Goal: Task Accomplishment & Management: Complete application form

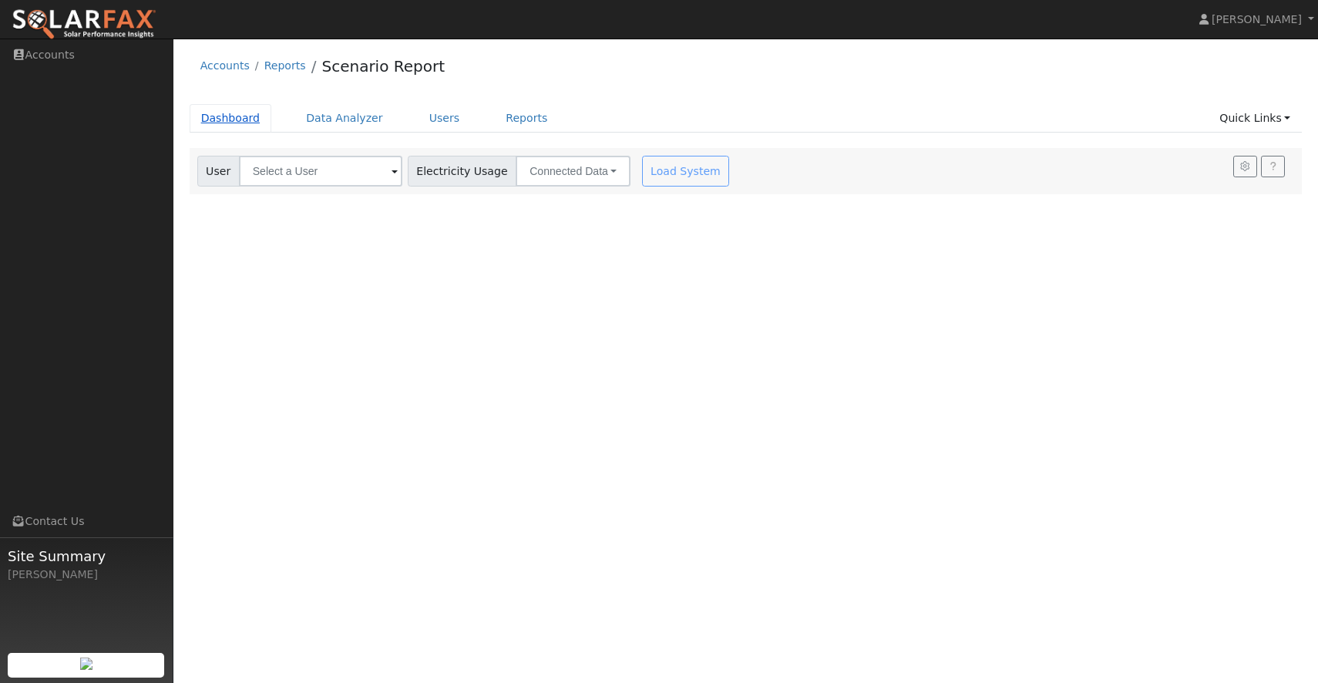
click at [239, 116] on link "Dashboard" at bounding box center [231, 118] width 82 height 29
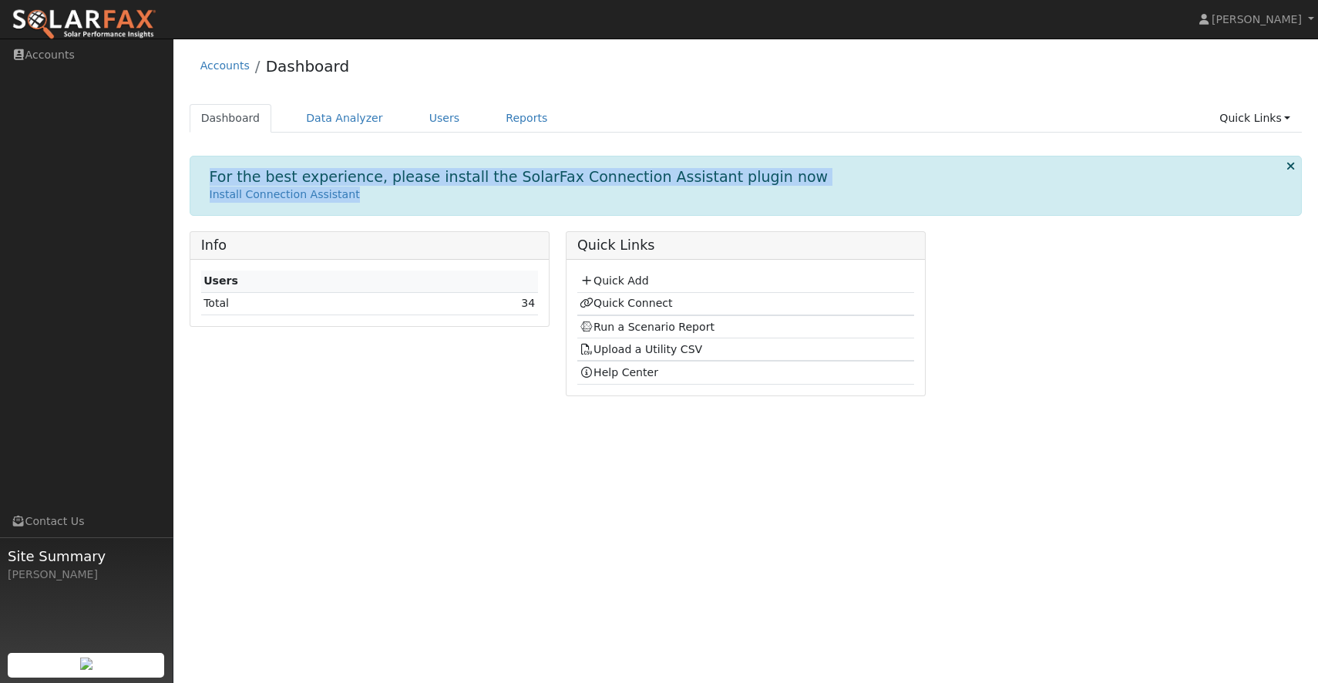
click at [635, 204] on div "For the best experience, please install the SolarFax Connection Assistant plugi…" at bounding box center [746, 185] width 1113 height 59
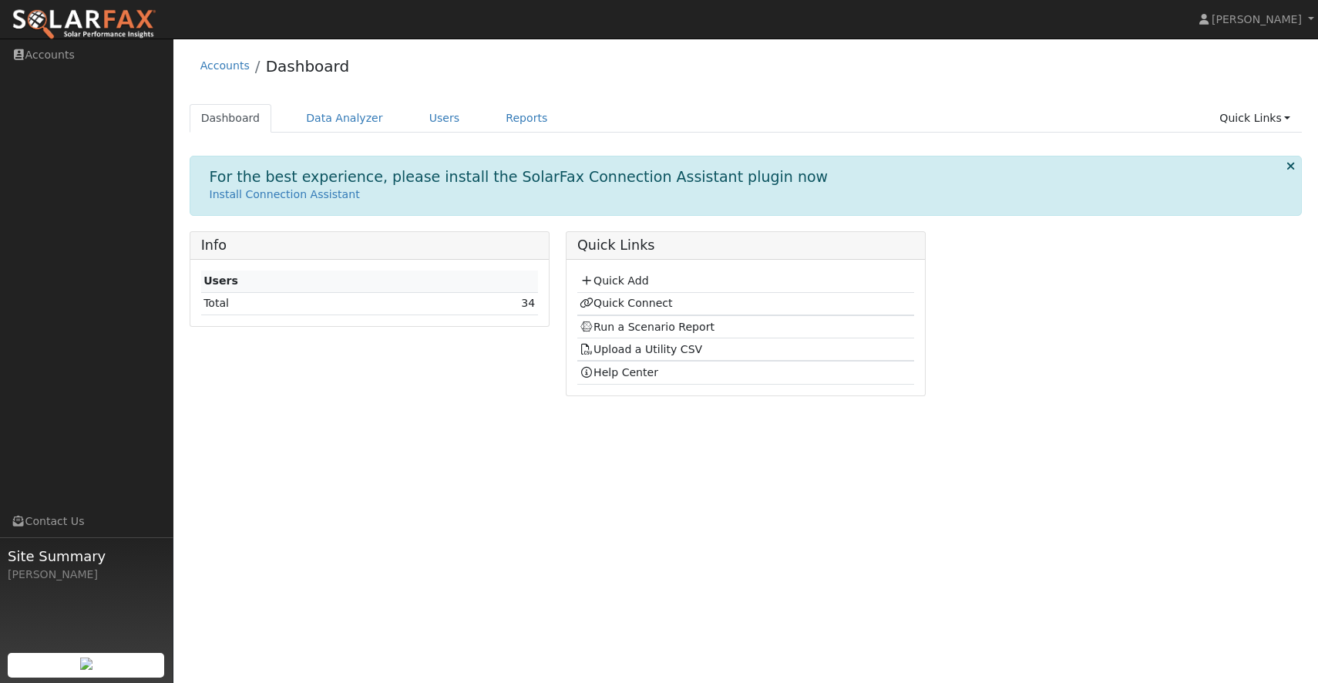
click at [615, 213] on div "For the best experience, please install the SolarFax Connection Assistant plugi…" at bounding box center [746, 185] width 1113 height 59
click at [612, 277] on link "Quick Add" at bounding box center [614, 280] width 69 height 12
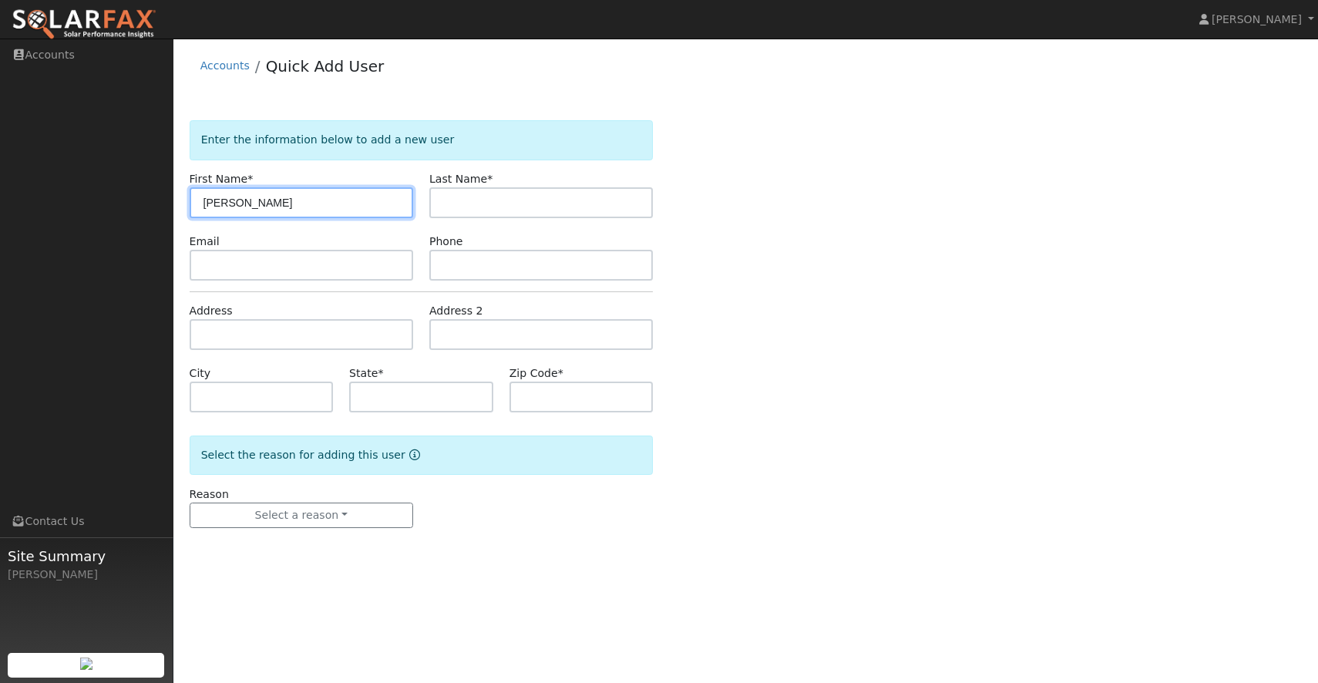
type input "[PERSON_NAME]"
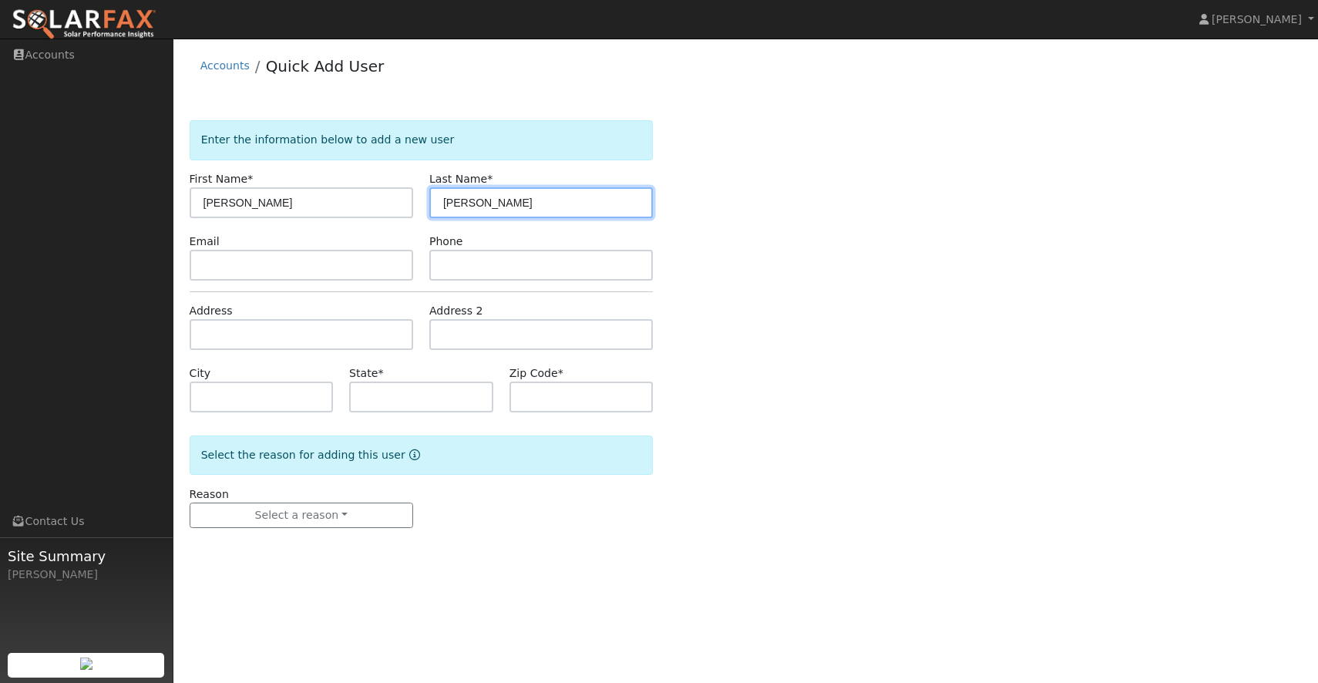
type input "Waggoner"
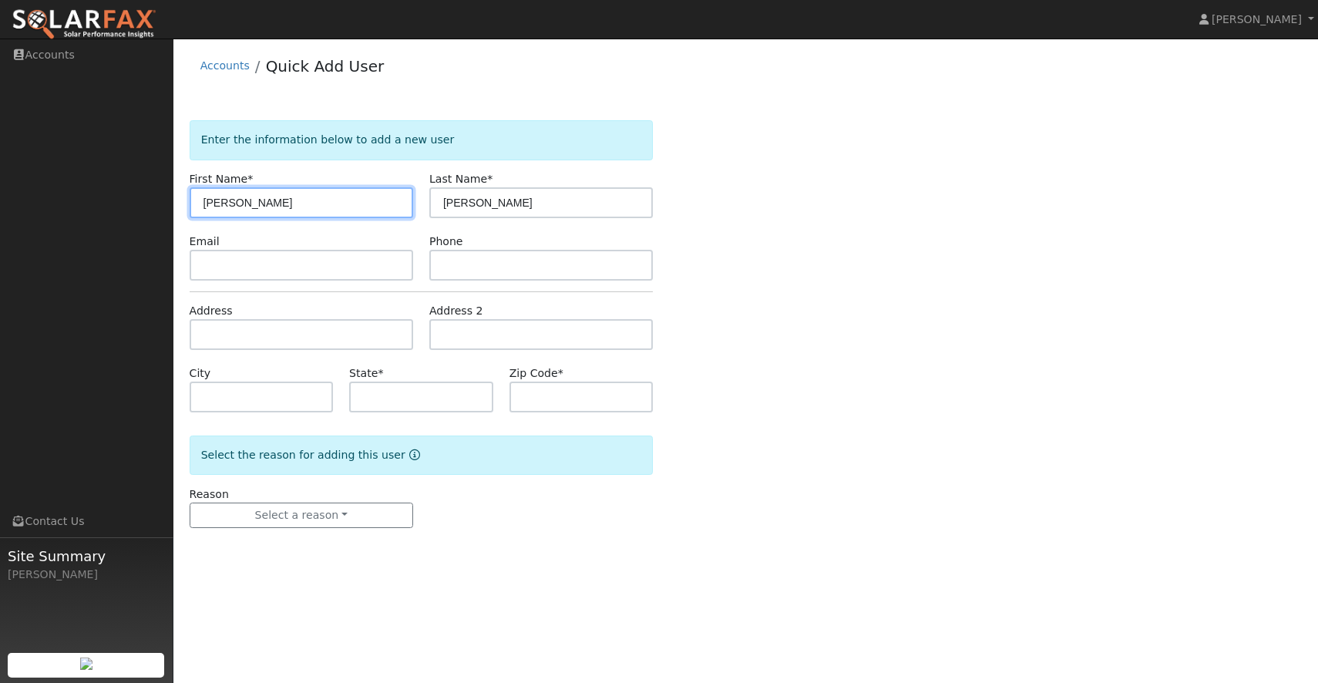
drag, startPoint x: 250, startPoint y: 210, endPoint x: 126, endPoint y: 207, distance: 124.2
click at [126, 207] on div "Deanna Greener Deanna Greener Profile Help Center Terms Of Service See What's N…" at bounding box center [659, 361] width 1318 height 645
type input "Stan"
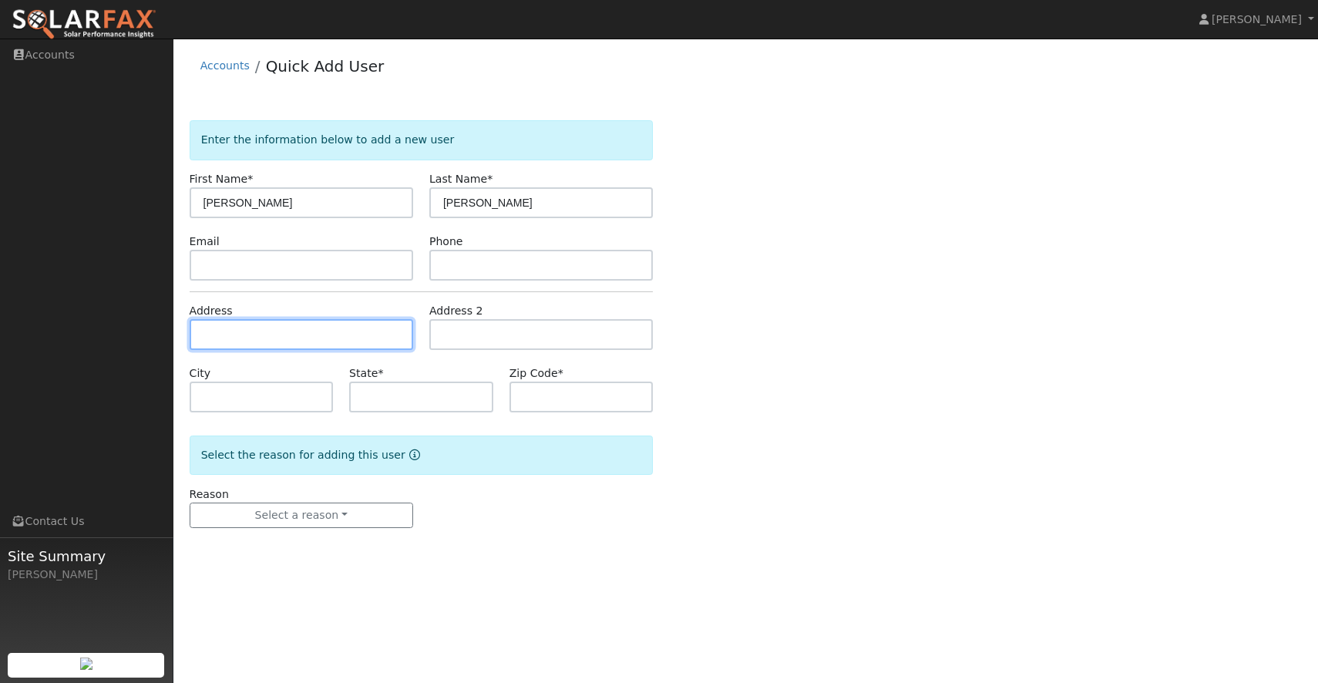
click at [215, 343] on input "text" at bounding box center [302, 334] width 224 height 31
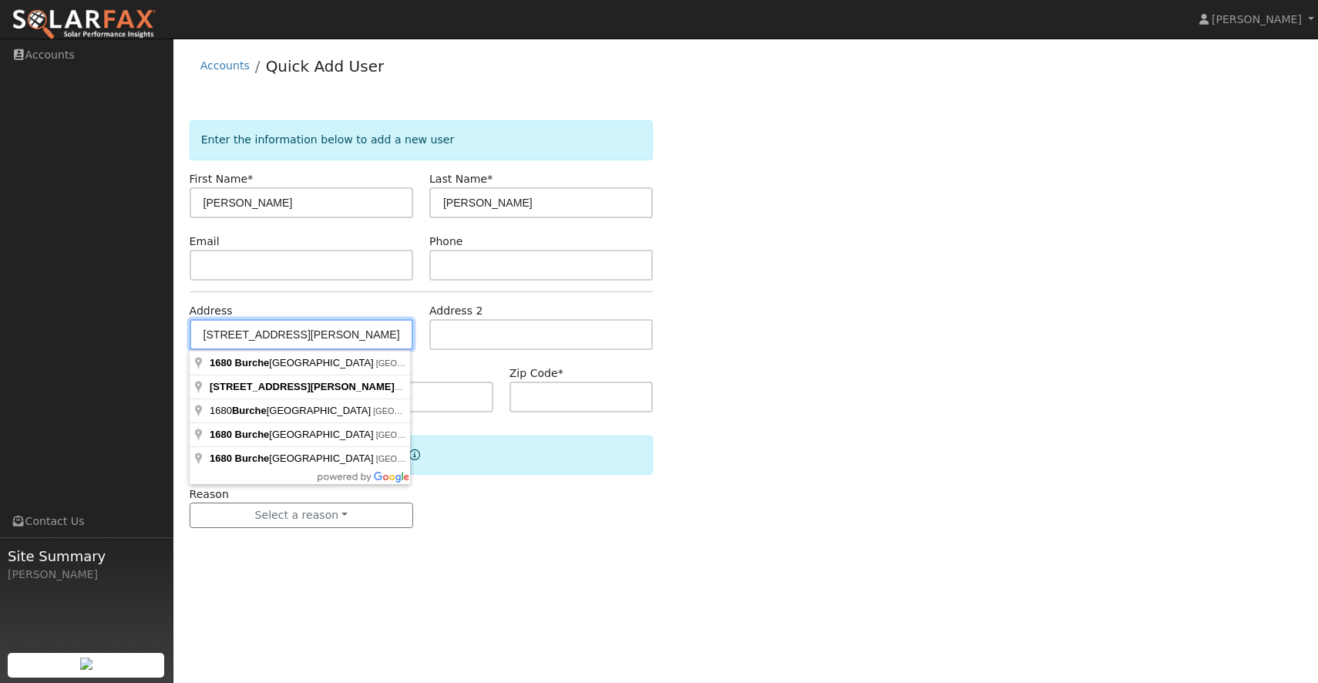
type input "1680 Burchell Hill Drive"
type input "Oakdale"
type input "CA"
type input "95361"
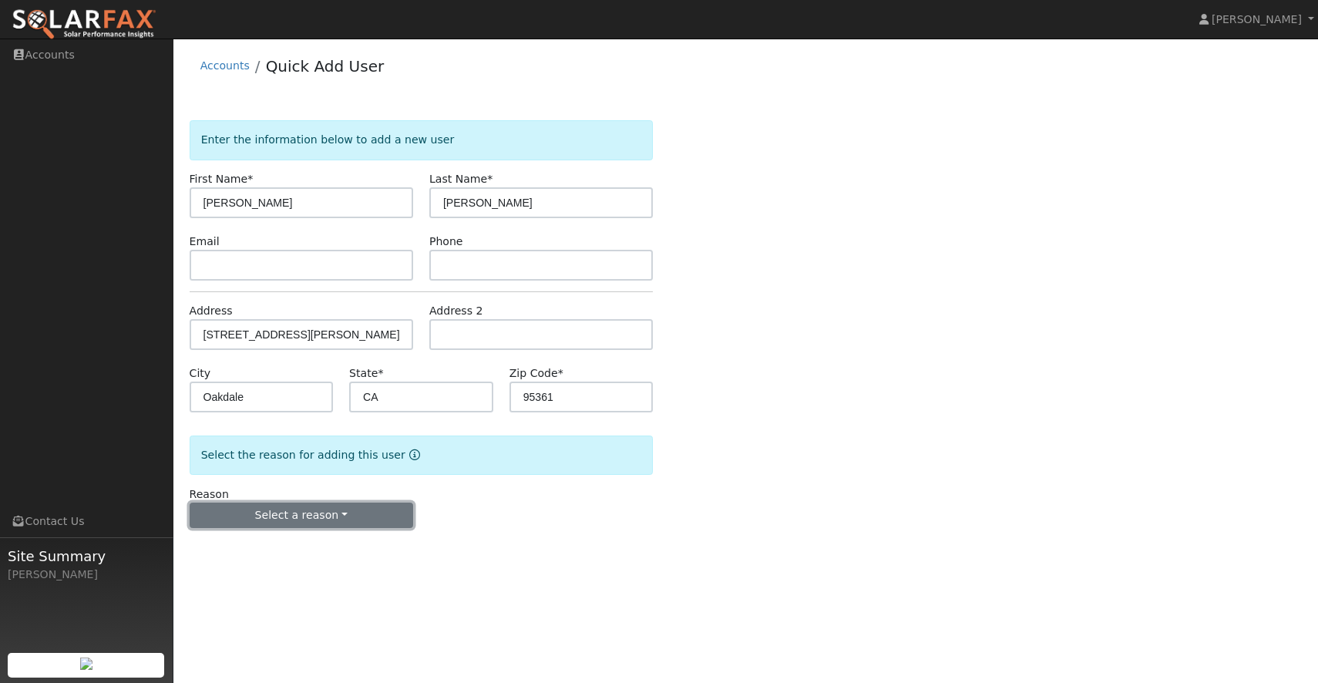
click at [330, 517] on button "Select a reason" at bounding box center [302, 516] width 224 height 26
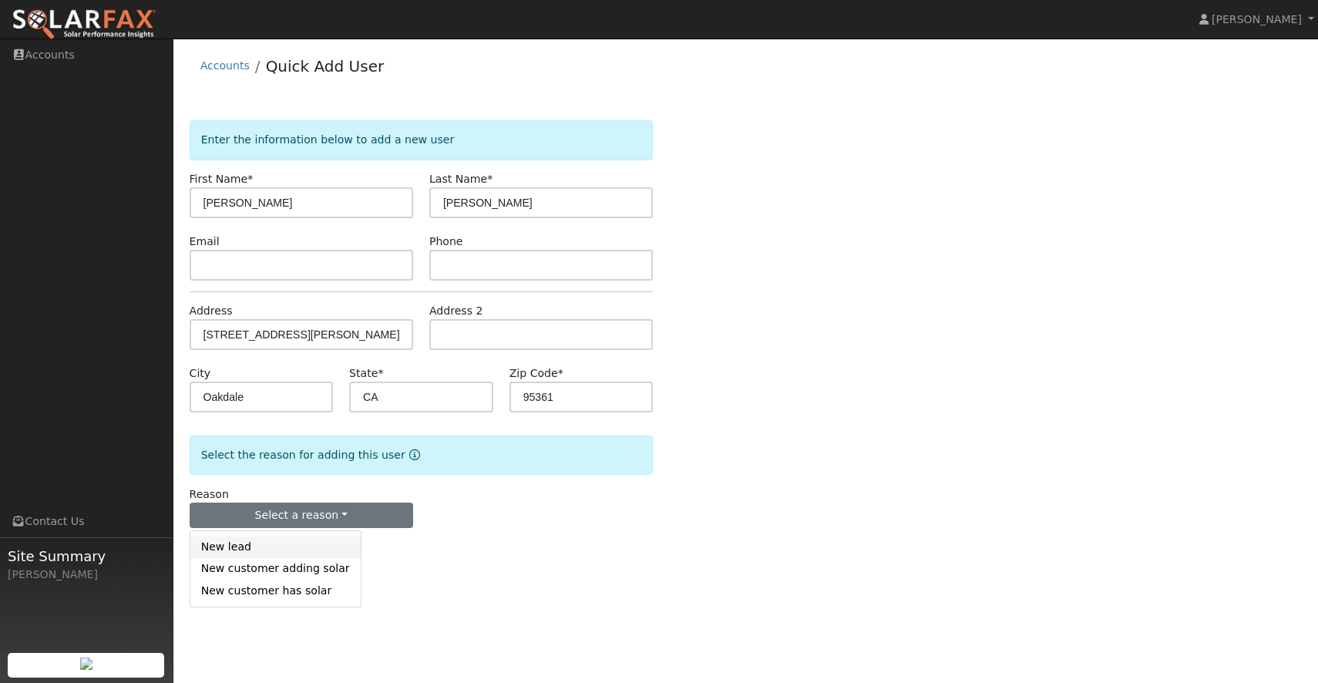
click at [277, 547] on link "New lead" at bounding box center [275, 548] width 170 height 22
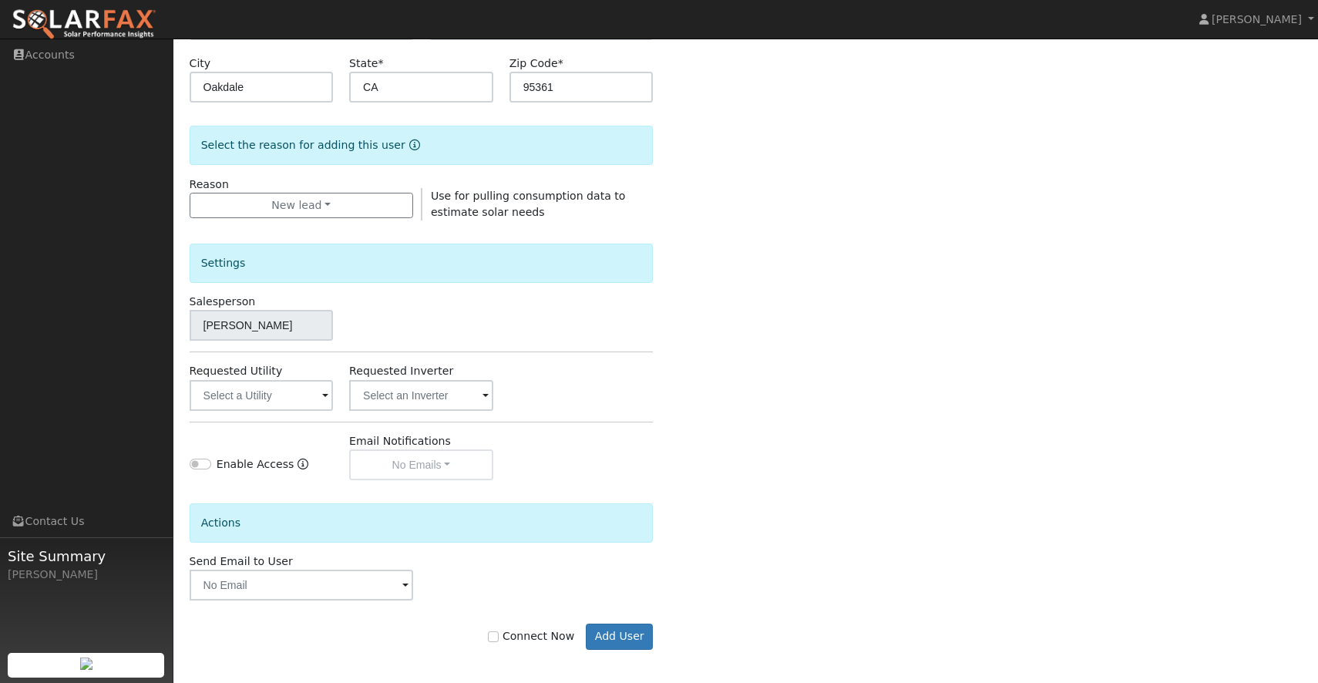
scroll to position [309, 0]
click at [311, 393] on input "text" at bounding box center [261, 396] width 143 height 31
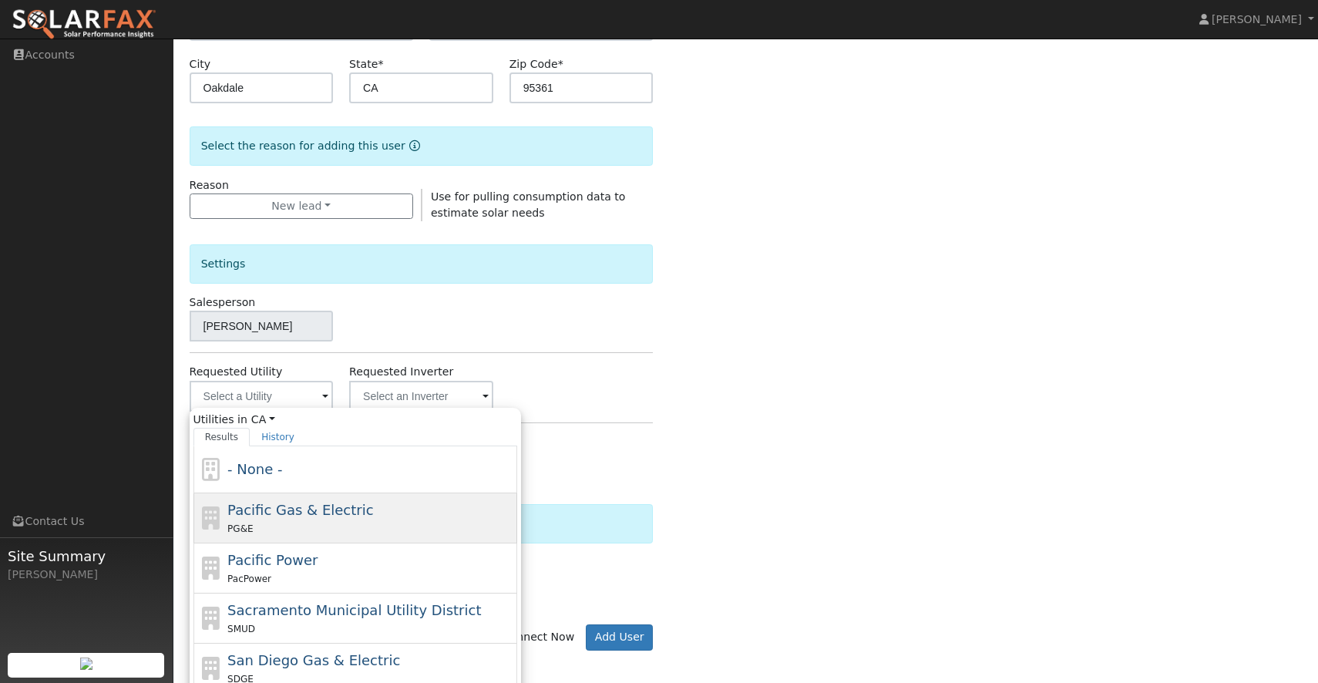
click at [256, 505] on span "Pacific Gas & Electric" at bounding box center [300, 510] width 146 height 16
type input "Pacific Gas & Electric"
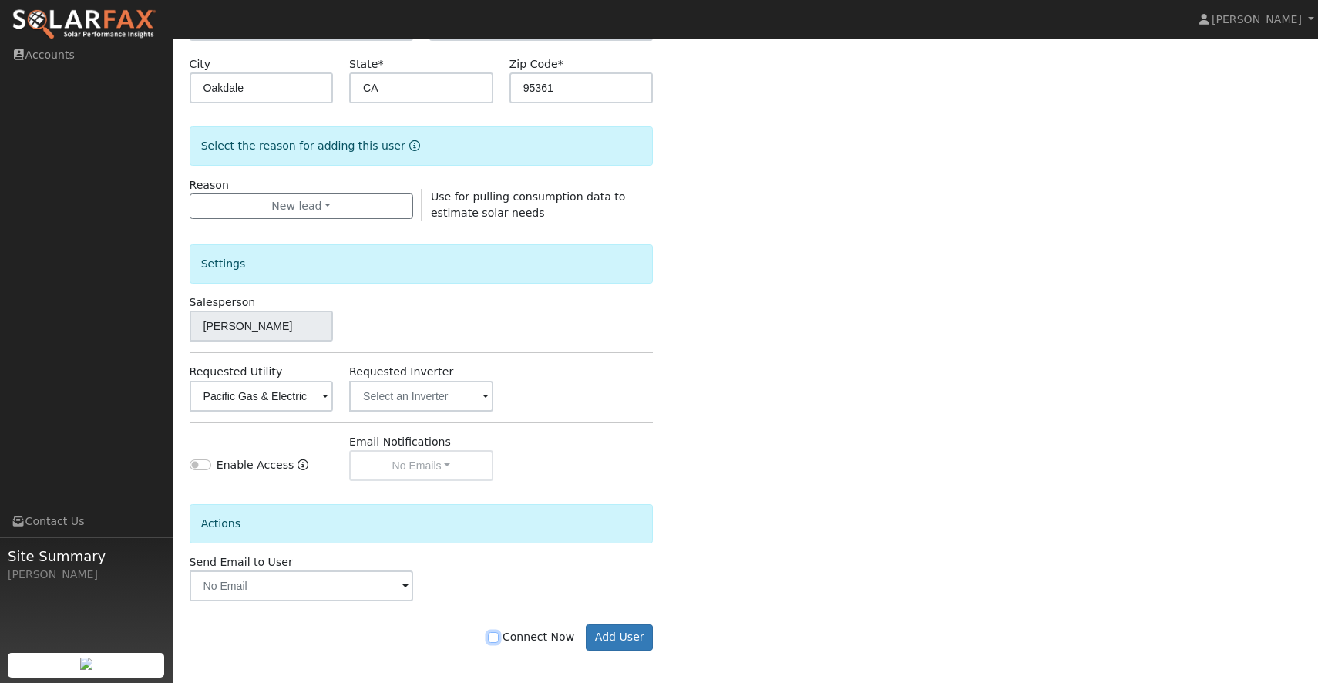
click at [498, 636] on input "Connect Now" at bounding box center [493, 637] width 11 height 11
checkbox input "true"
click at [636, 641] on button "Add User" at bounding box center [619, 638] width 67 height 26
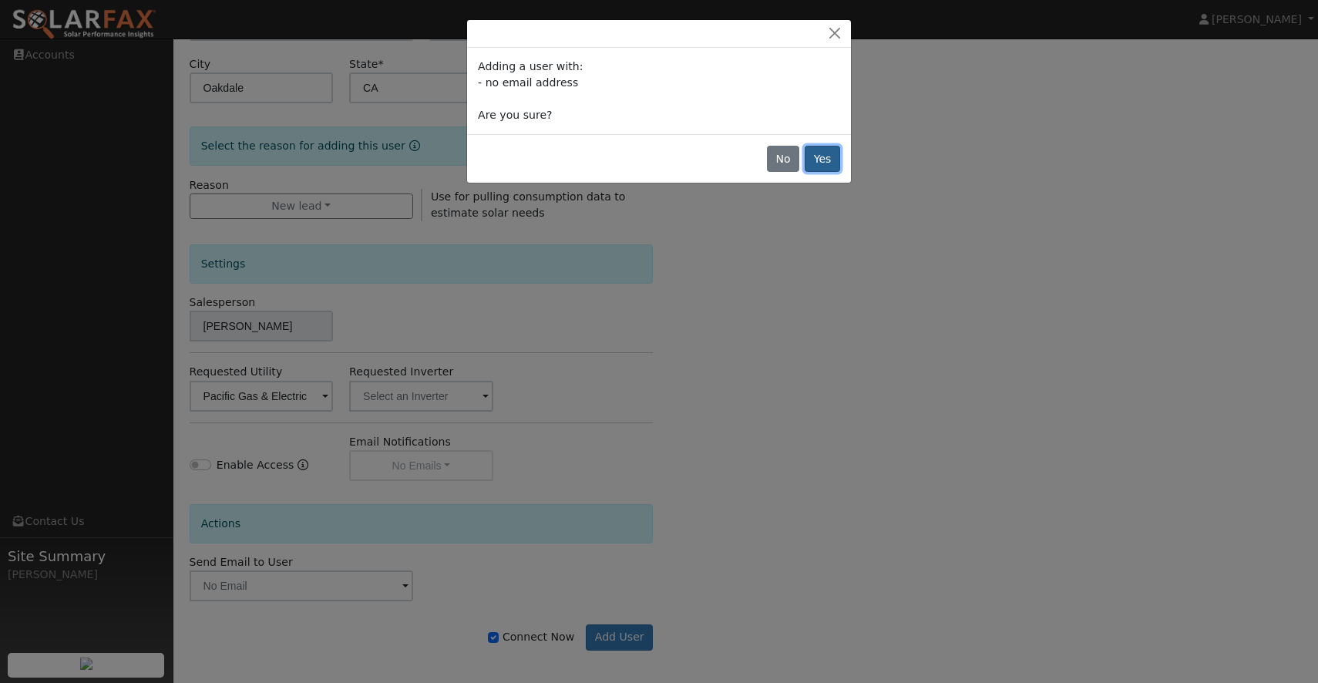
click at [836, 154] on button "Yes" at bounding box center [822, 159] width 35 height 26
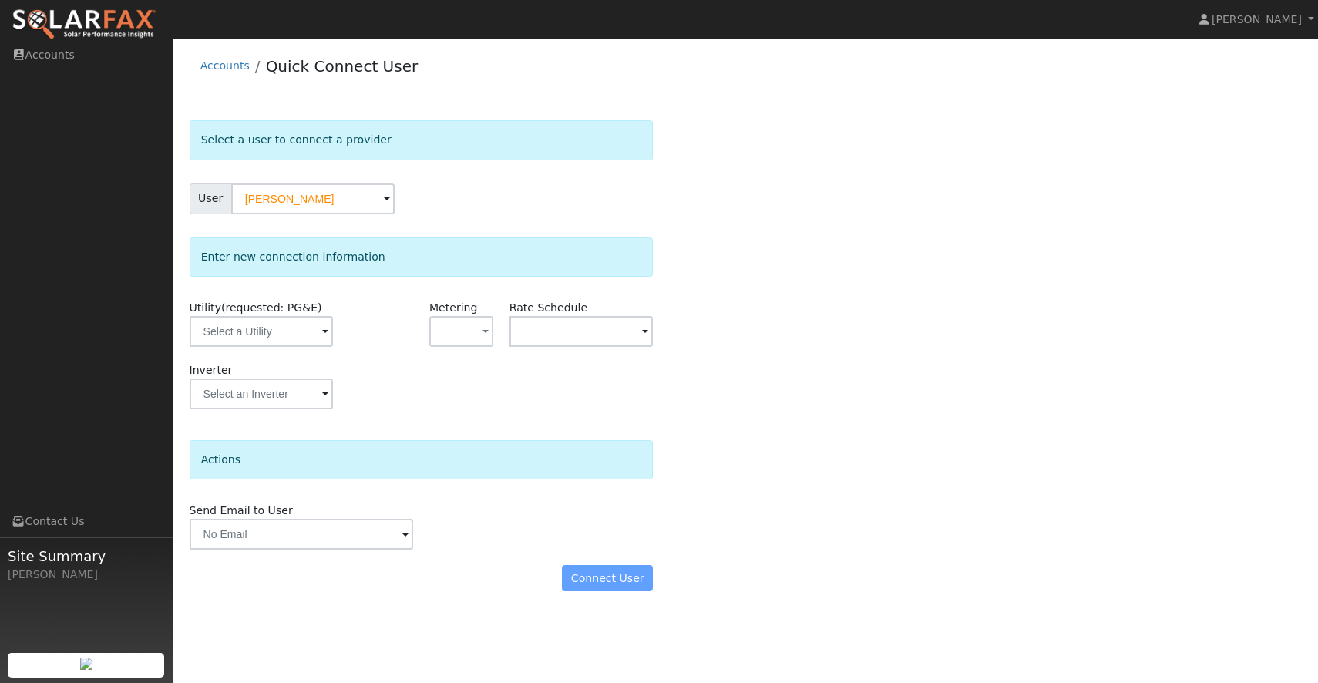
click at [327, 337] on span at bounding box center [325, 333] width 6 height 18
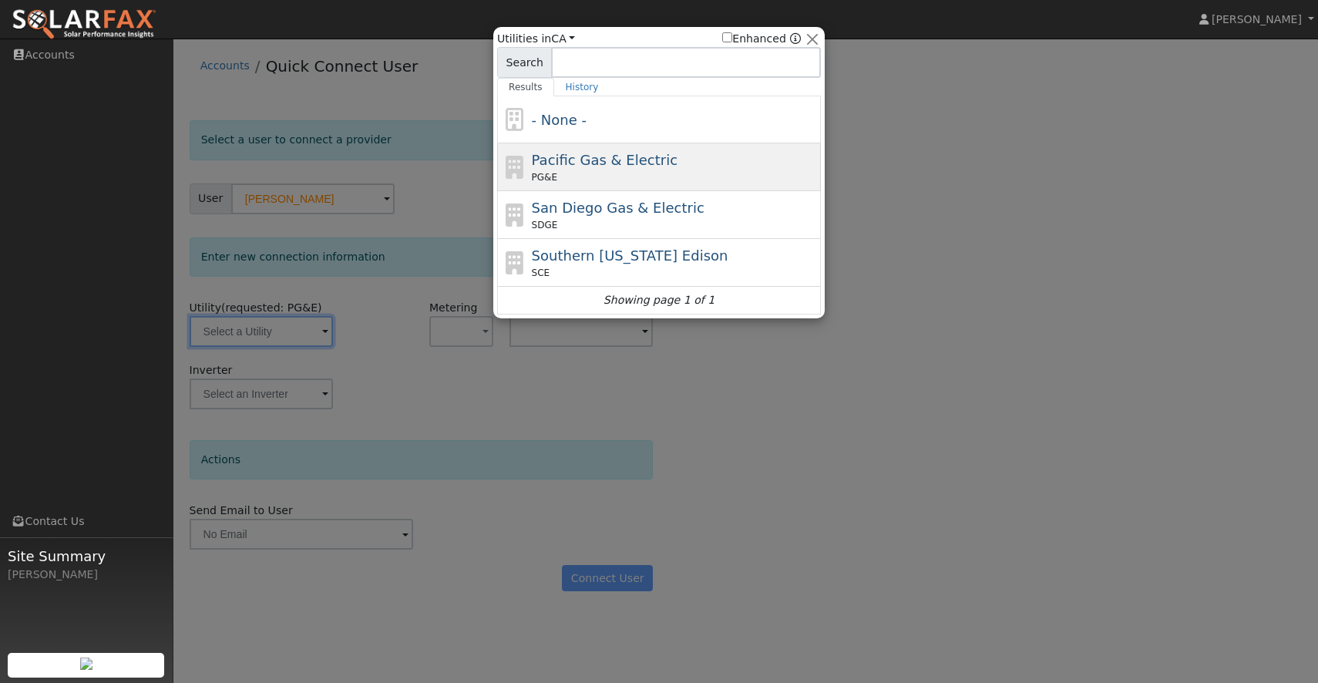
click at [634, 150] on div "Pacific Gas & Electric PG&E" at bounding box center [675, 167] width 286 height 35
type input "PG&E"
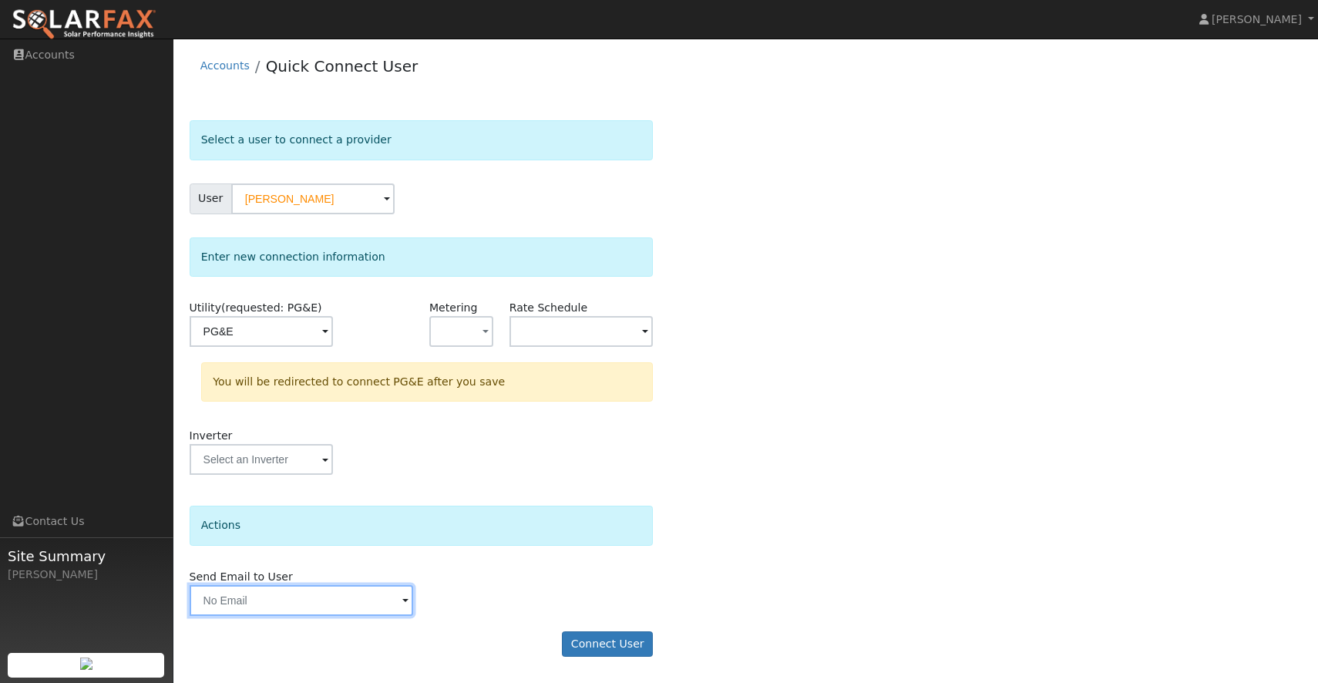
click at [346, 602] on input "text" at bounding box center [302, 600] width 224 height 31
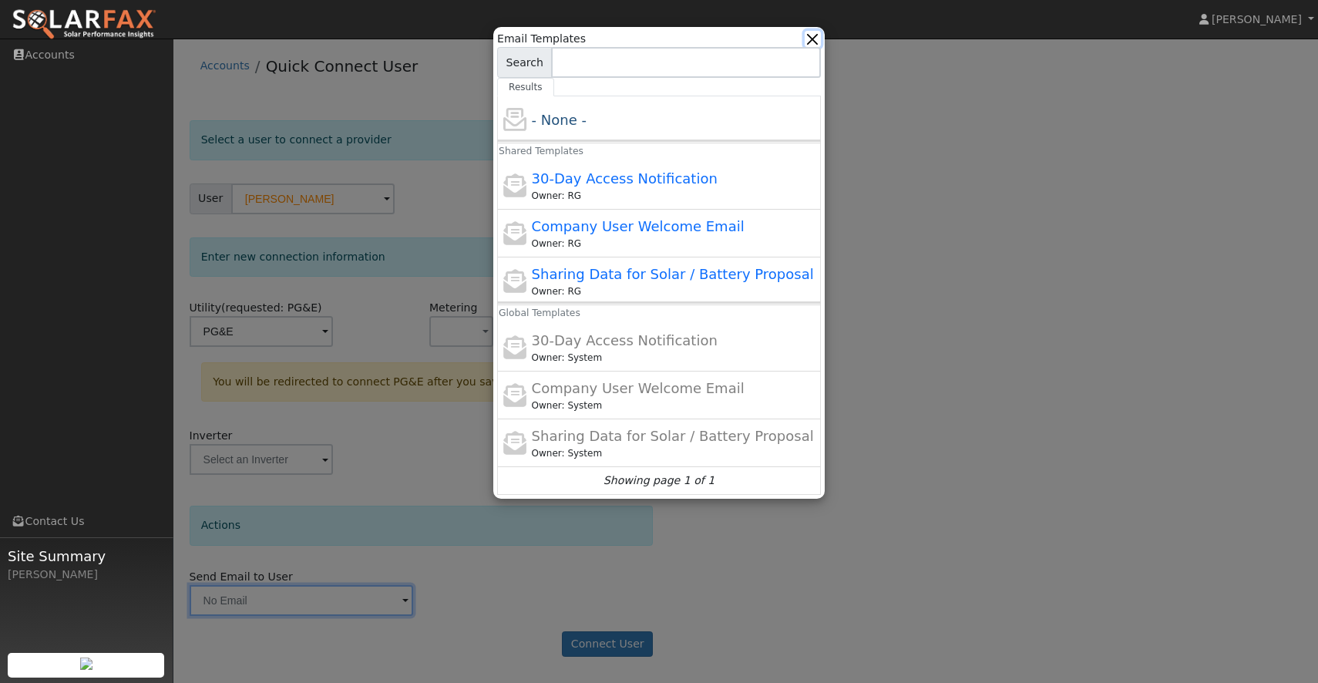
click at [818, 44] on button "button" at bounding box center [813, 39] width 16 height 16
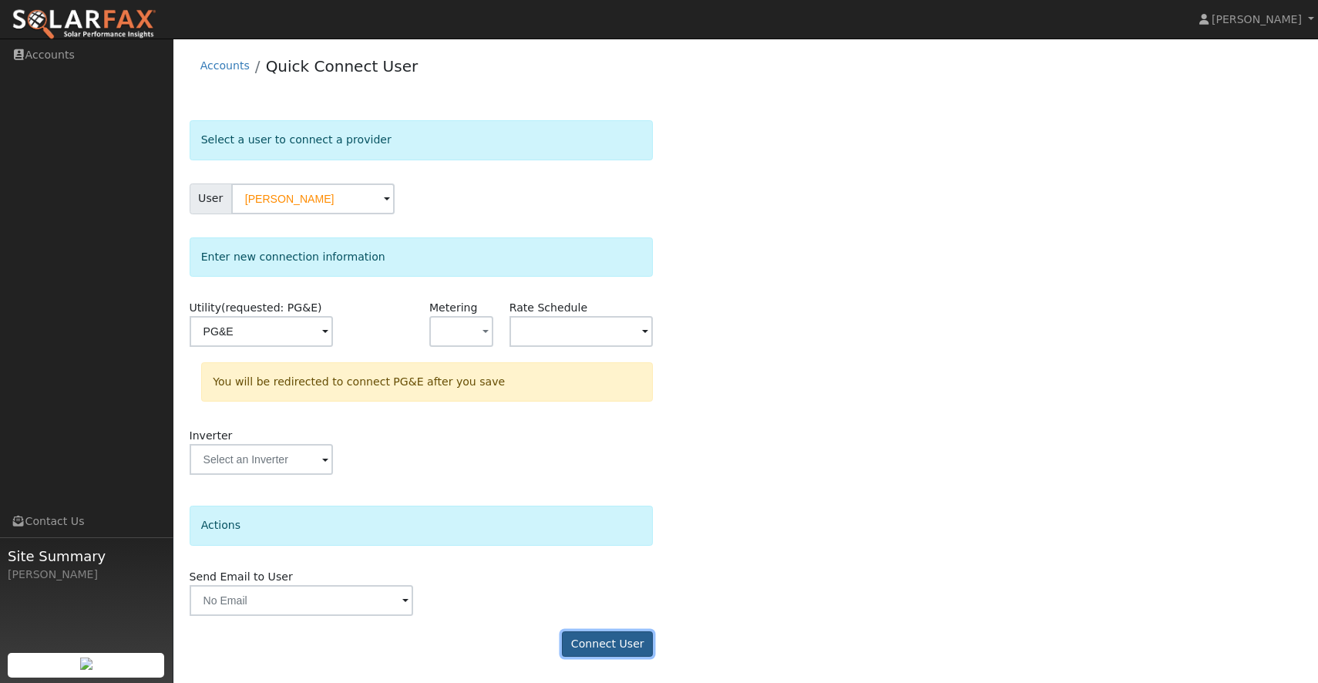
click at [604, 649] on button "Connect User" at bounding box center [607, 644] width 91 height 26
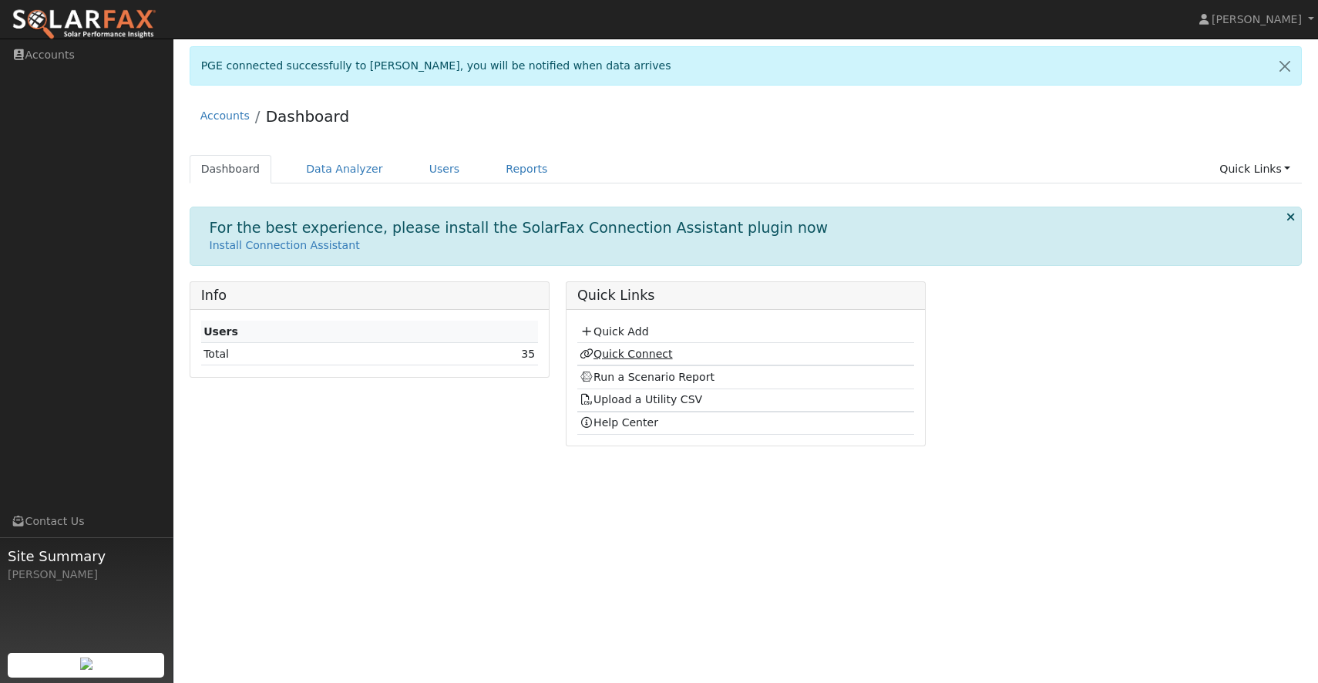
click at [634, 359] on link "Quick Connect" at bounding box center [626, 354] width 93 height 12
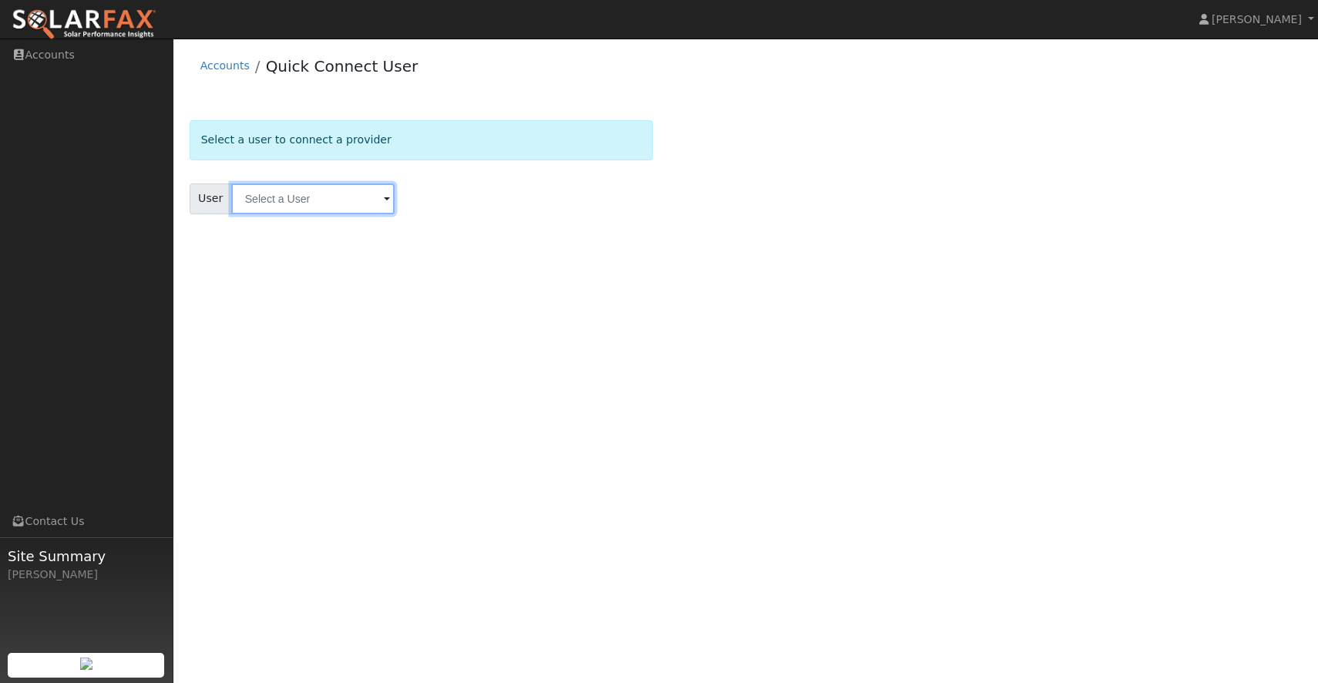
click at [351, 205] on input "text" at bounding box center [312, 199] width 163 height 31
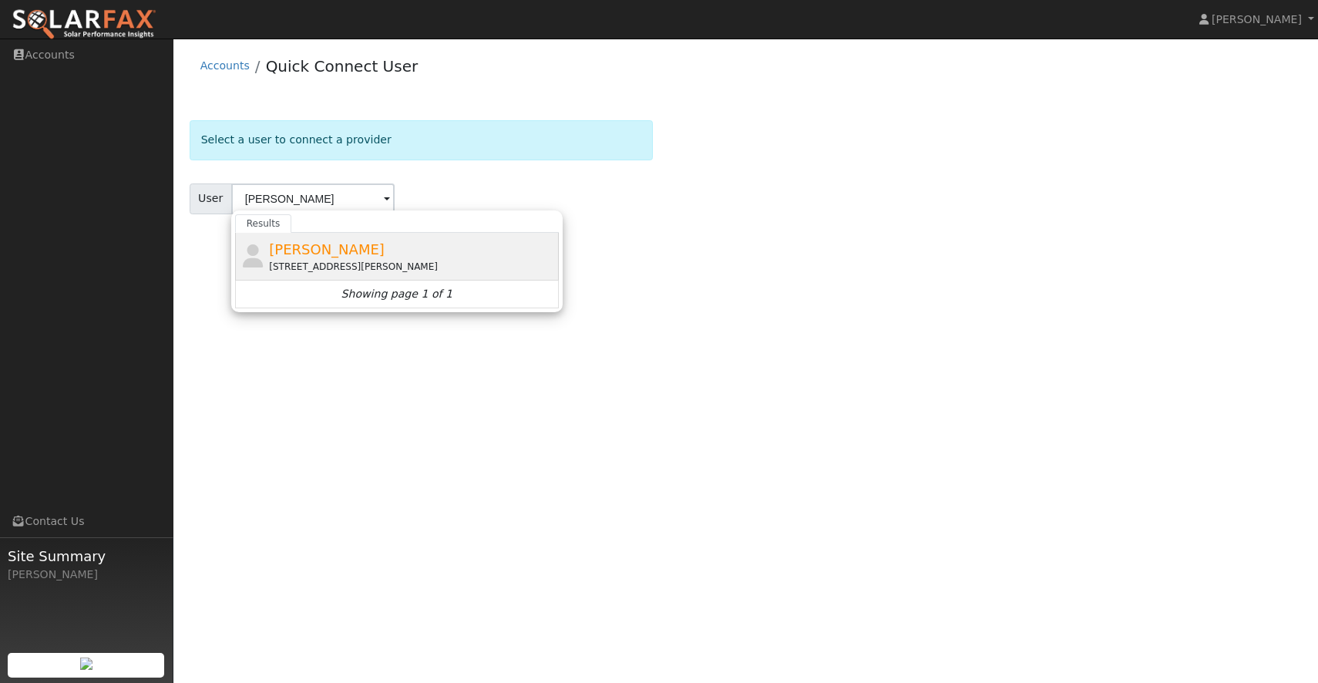
click at [338, 245] on span "Stan Waggoner" at bounding box center [327, 249] width 116 height 16
type input "Stan Waggoner"
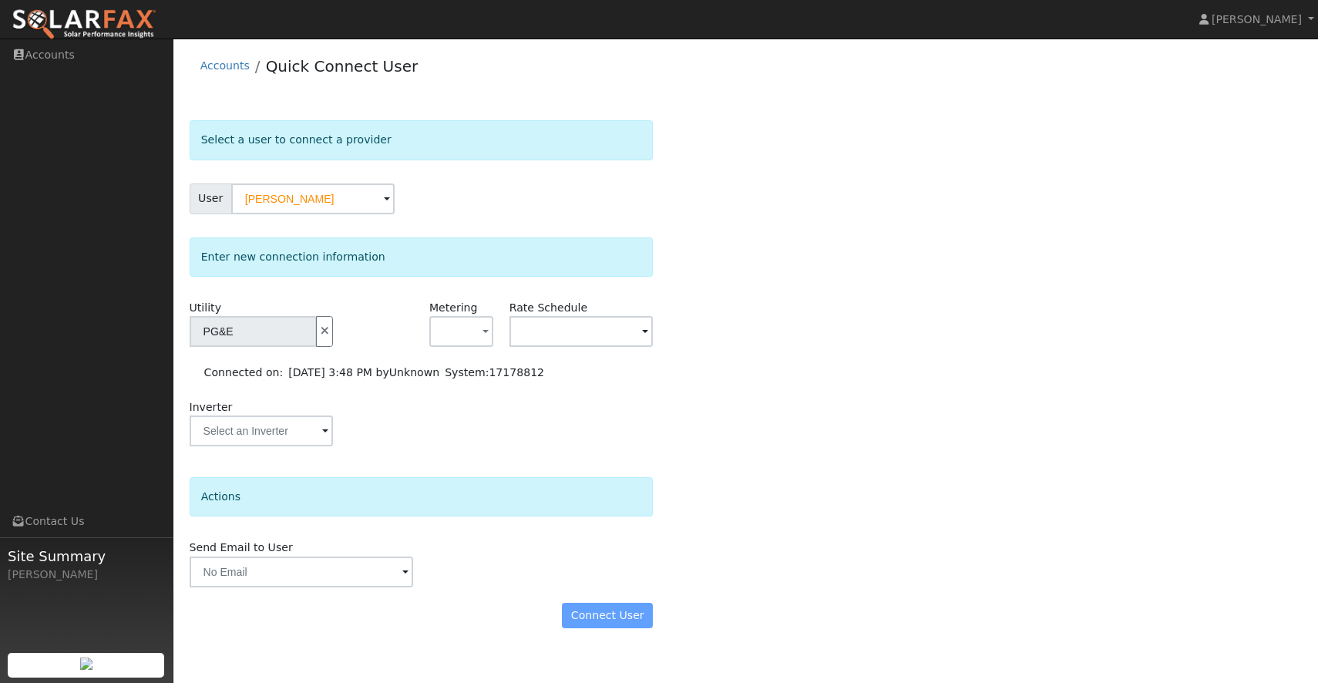
click at [472, 421] on div "Inverter" at bounding box center [421, 430] width 480 height 62
click at [604, 612] on div "Connect User" at bounding box center [421, 616] width 480 height 26
click at [318, 339] on input "text" at bounding box center [254, 331] width 128 height 31
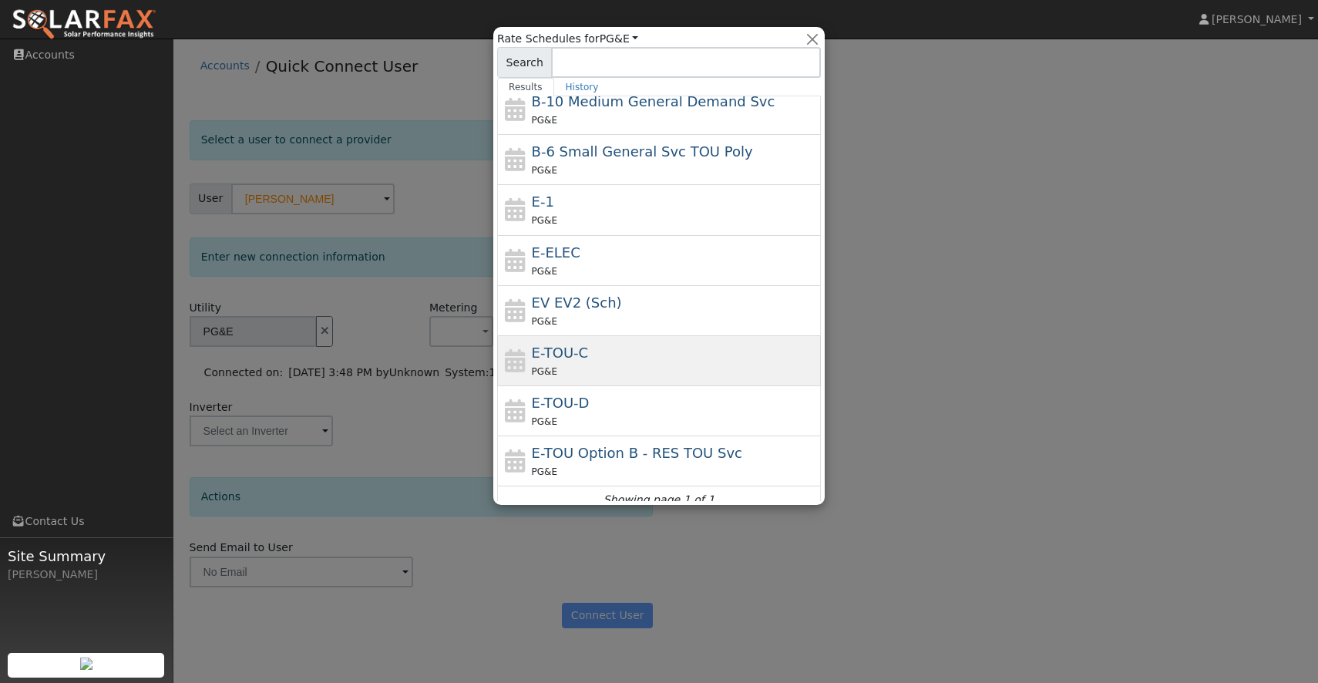
scroll to position [122, 0]
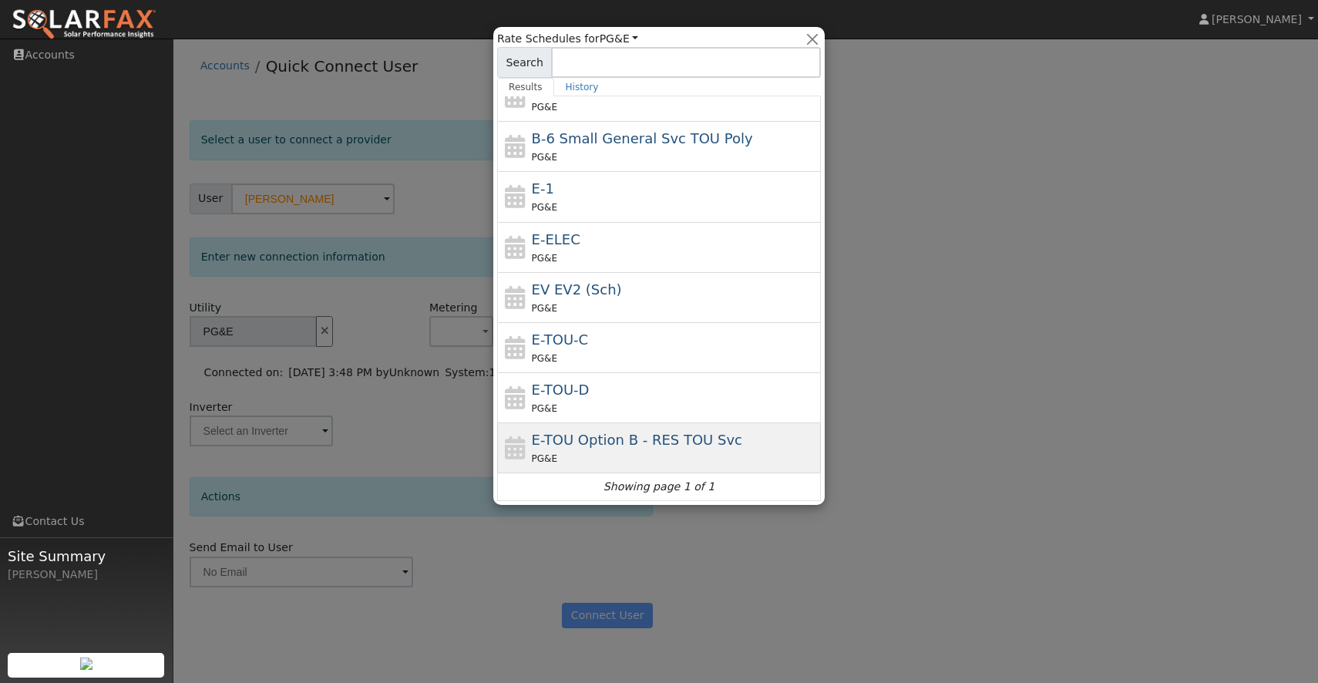
click at [612, 453] on div "PG&E" at bounding box center [675, 458] width 286 height 16
type input "E-TOU Option B - RES TOU Svc"
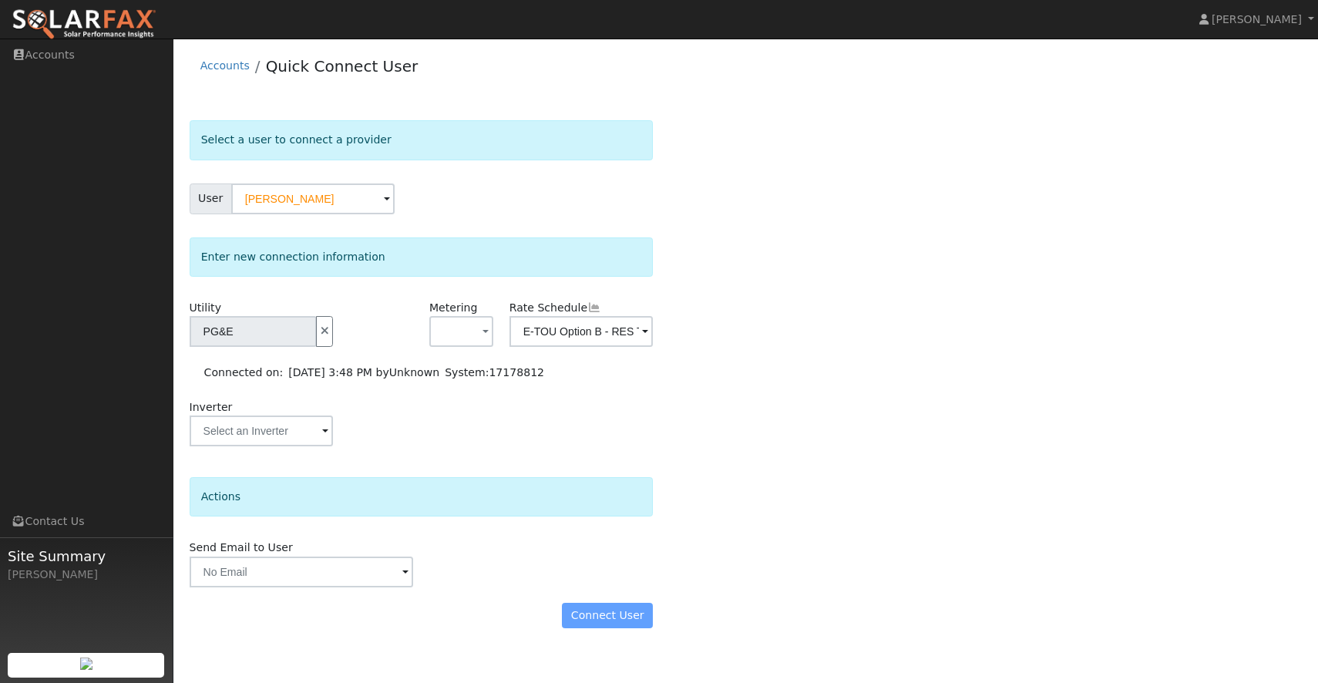
click at [624, 596] on form "Select a user to connect a provider User Stan Waggoner Account Default Account …" at bounding box center [422, 382] width 464 height 524
click at [326, 328] on icon "button" at bounding box center [325, 330] width 14 height 11
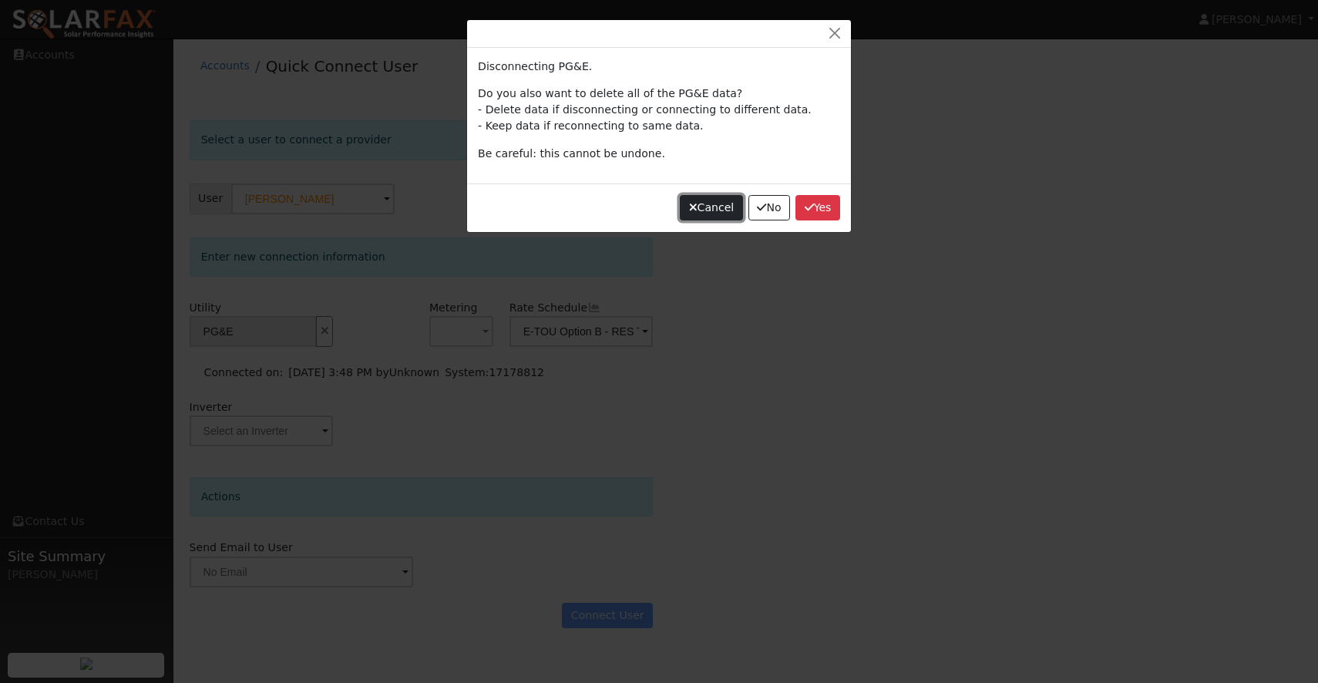
click at [695, 207] on button "Cancel" at bounding box center [711, 208] width 63 height 26
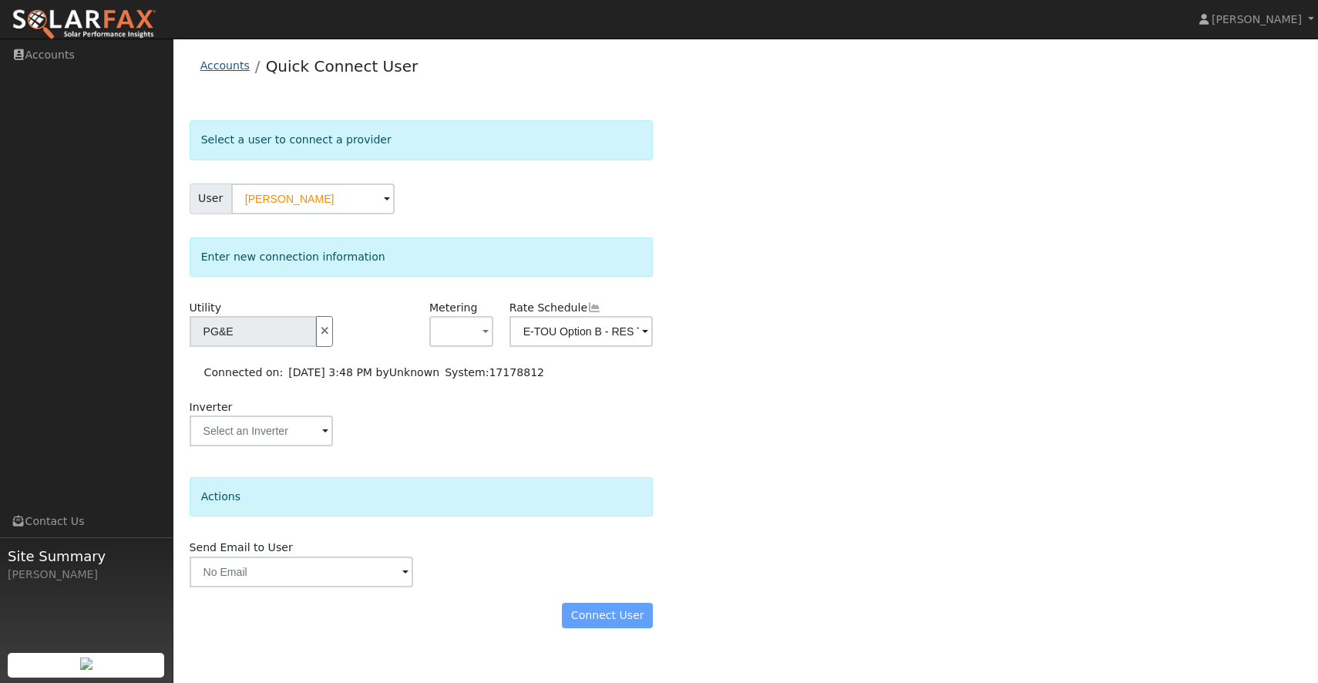
click at [230, 68] on link "Accounts" at bounding box center [224, 65] width 49 height 12
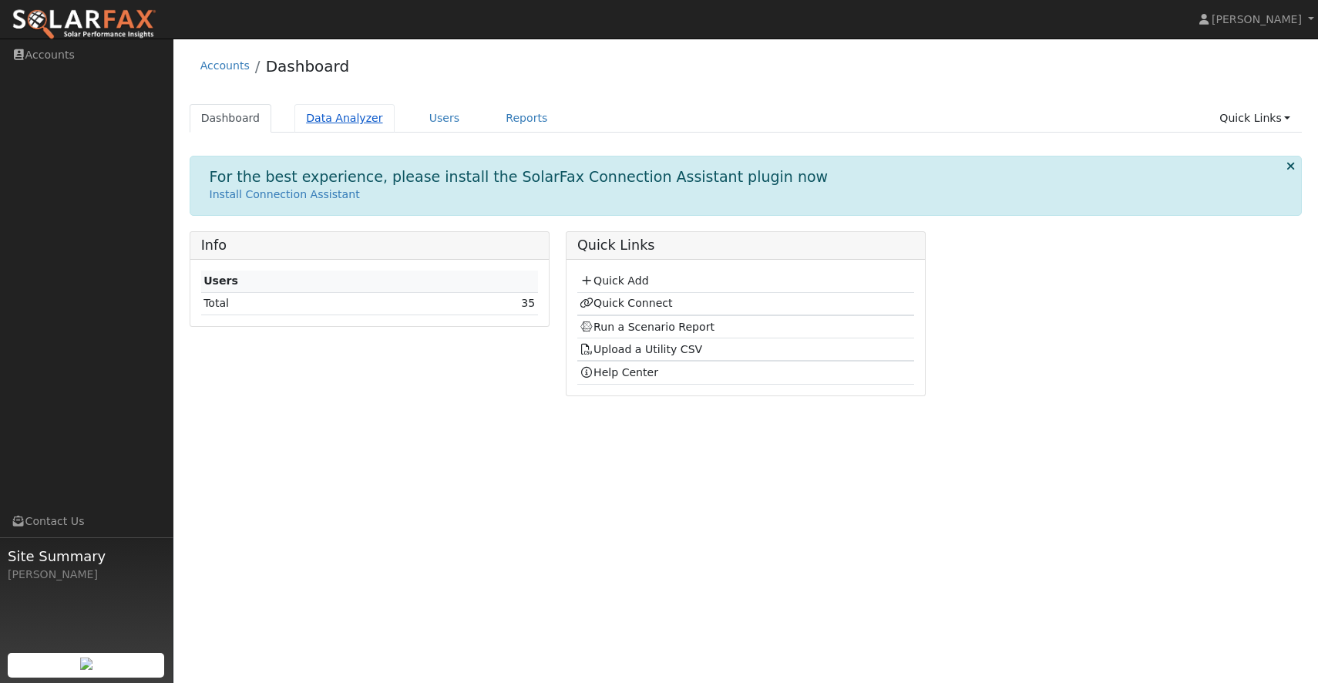
click at [348, 120] on link "Data Analyzer" at bounding box center [345, 118] width 100 height 29
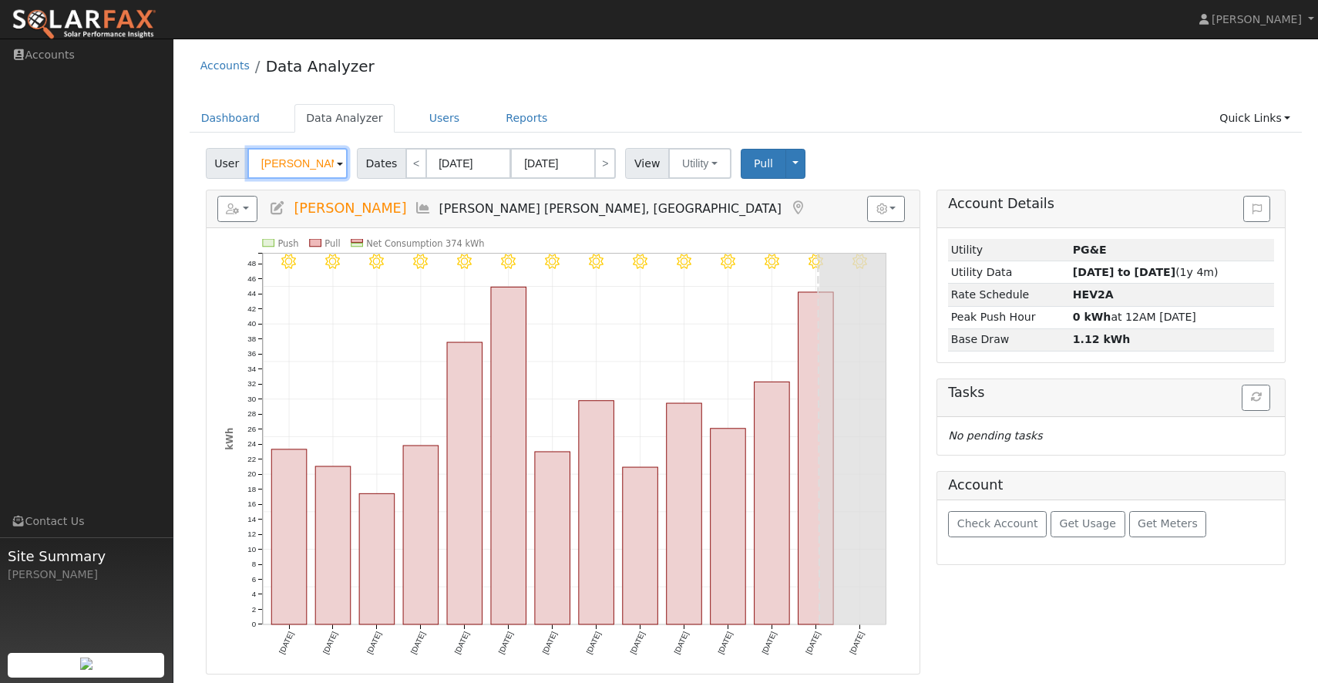
click at [288, 162] on input "Lisa Pampuch" at bounding box center [297, 163] width 100 height 31
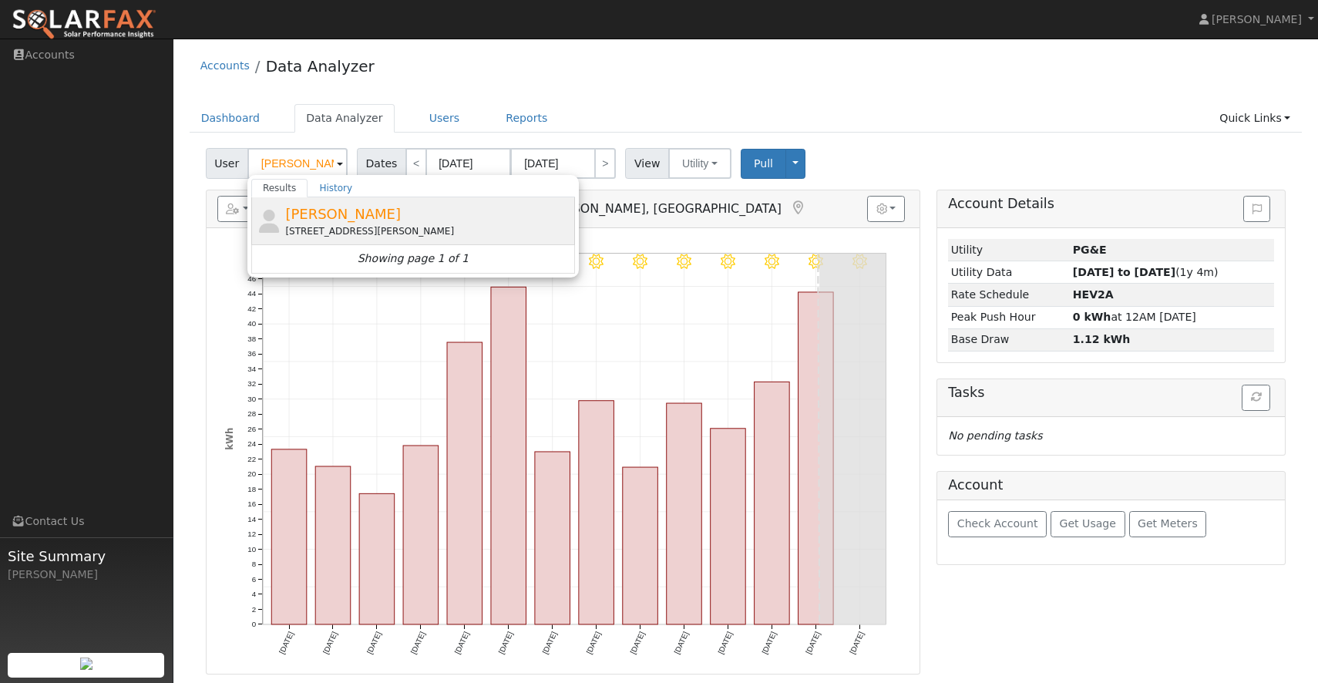
click at [324, 216] on span "Stan Waggoner" at bounding box center [343, 214] width 116 height 16
type input "Stan Waggoner"
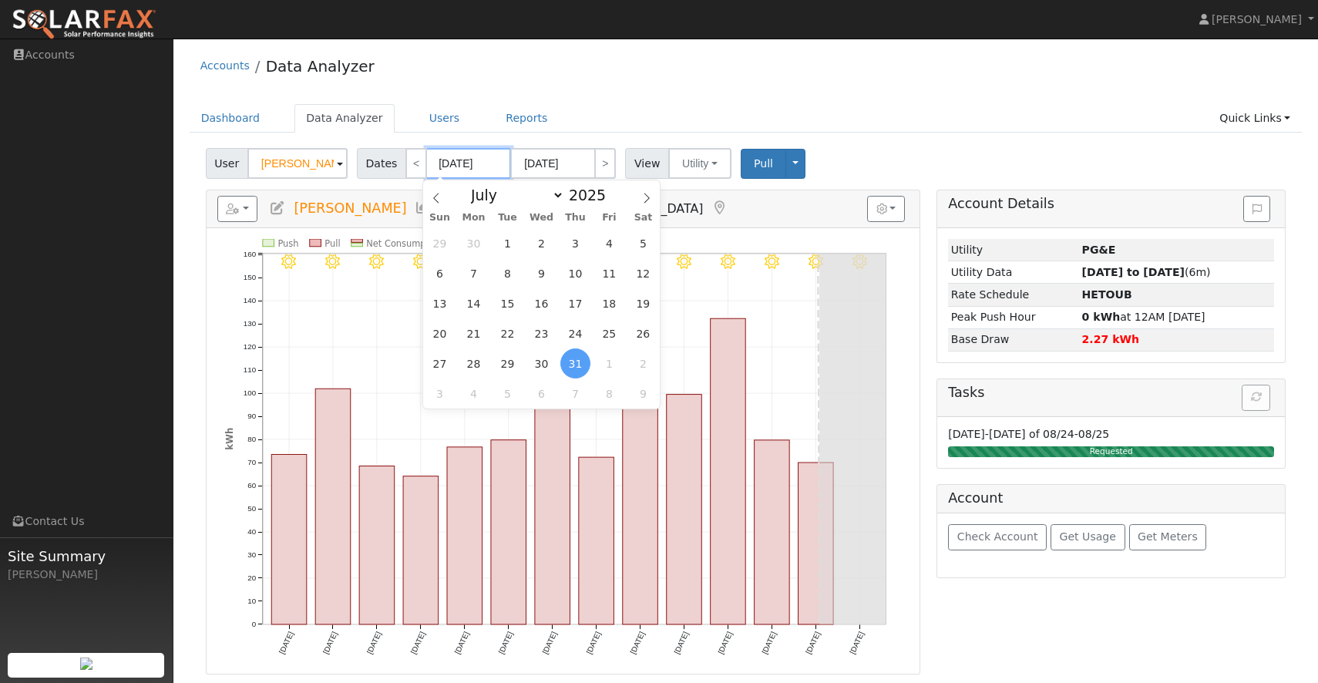
click at [480, 164] on input "07/31/2025" at bounding box center [468, 163] width 85 height 31
click at [510, 247] on span "1" at bounding box center [508, 243] width 30 height 30
type input "07/01/2025"
type input "07/31/2025"
select select "6"
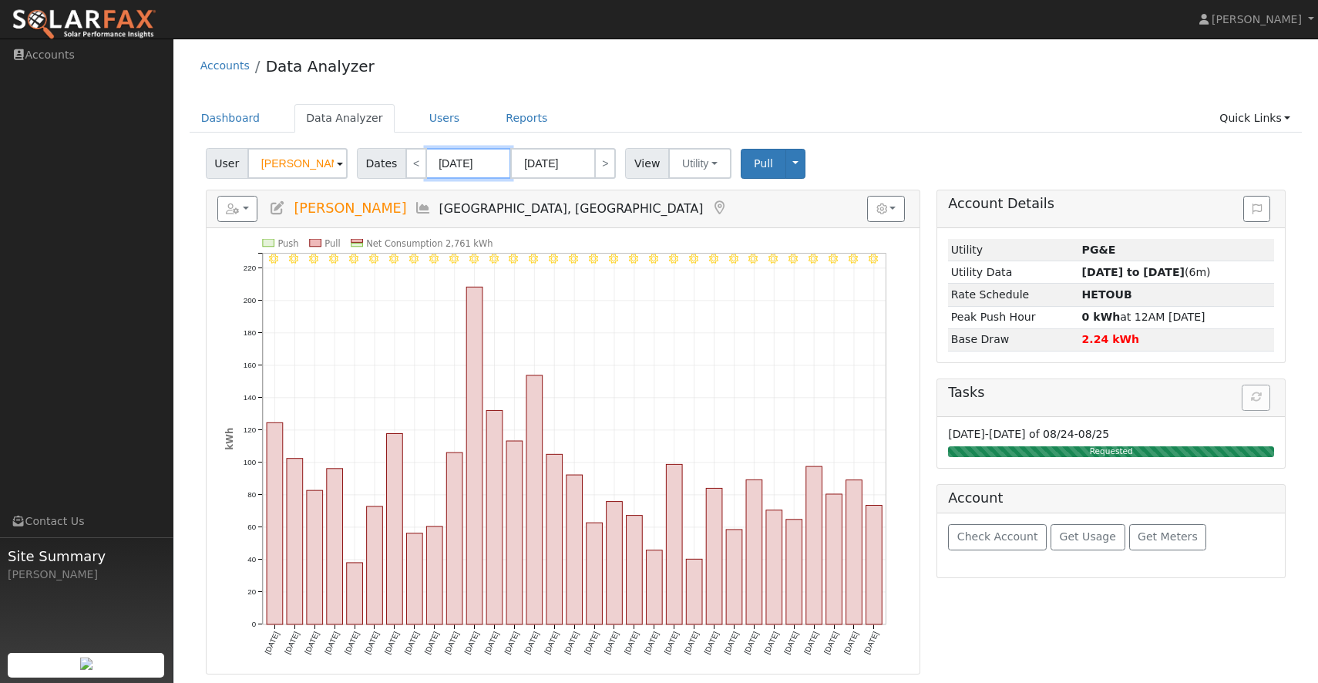
type input "07/31/0202"
type input "202"
type input "07/01/202"
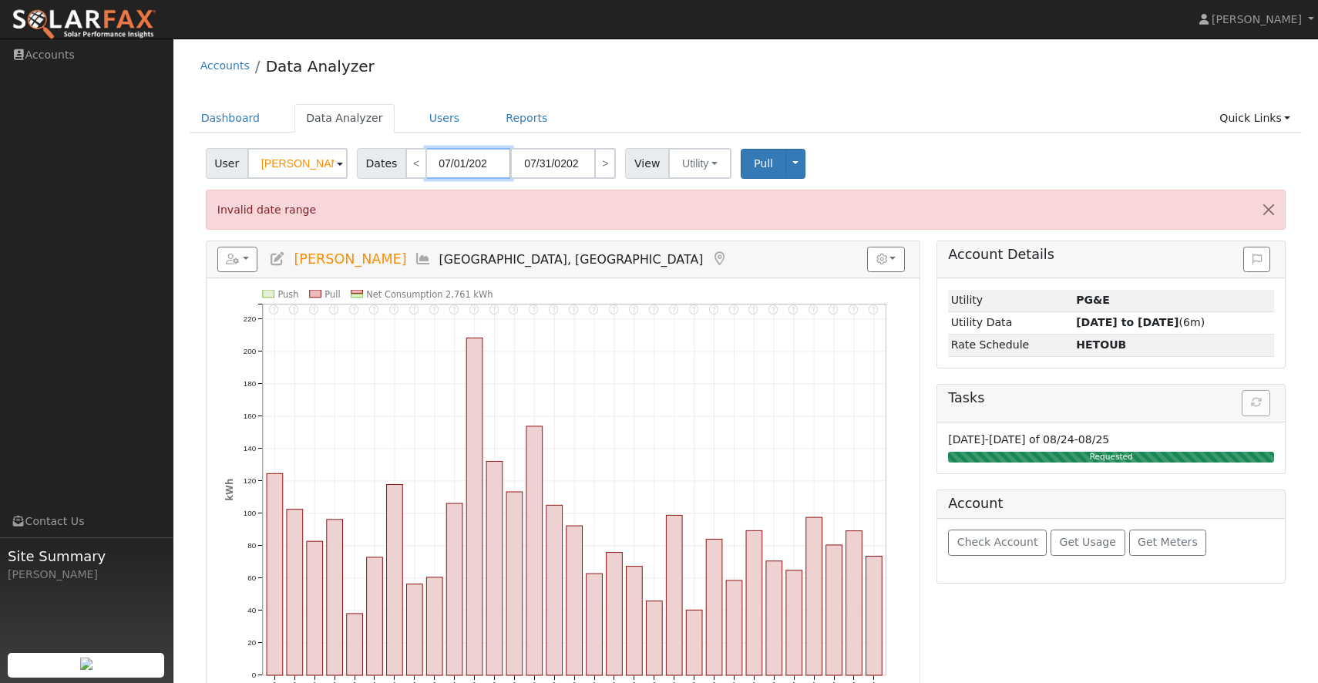
type input "07/31/2024"
type input "2024"
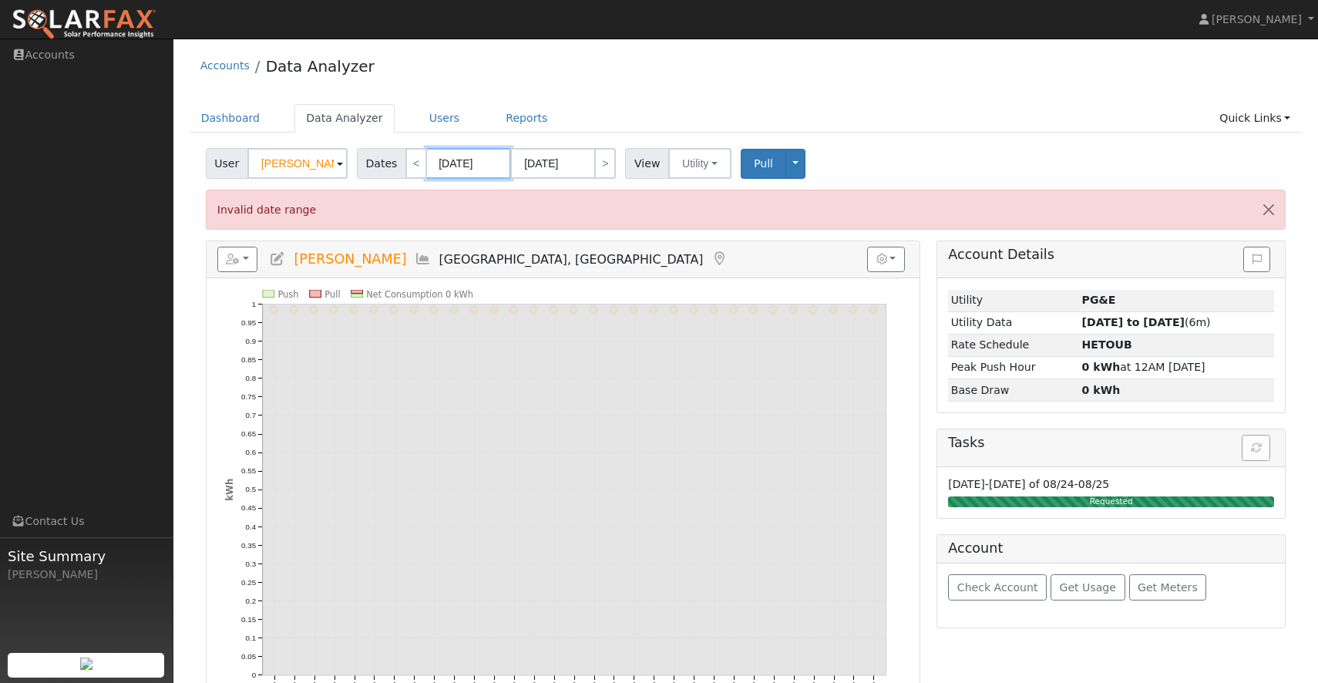
type input "07/01/2024"
click at [522, 197] on div "Invalid date range" at bounding box center [746, 209] width 1081 height 39
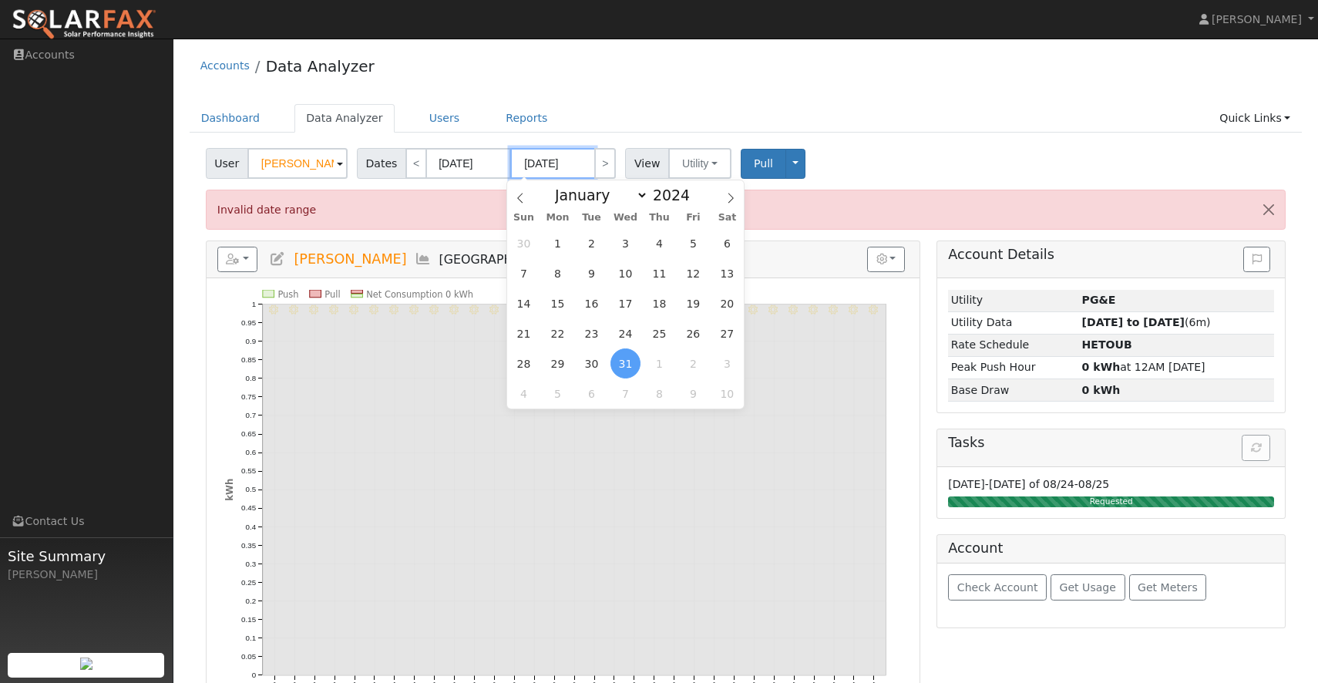
click at [557, 165] on input "07/31/2024" at bounding box center [552, 163] width 85 height 31
click at [695, 189] on span at bounding box center [698, 191] width 11 height 8
type input "2025"
click at [599, 250] on span "1" at bounding box center [592, 243] width 30 height 30
type input "07/01/2025"
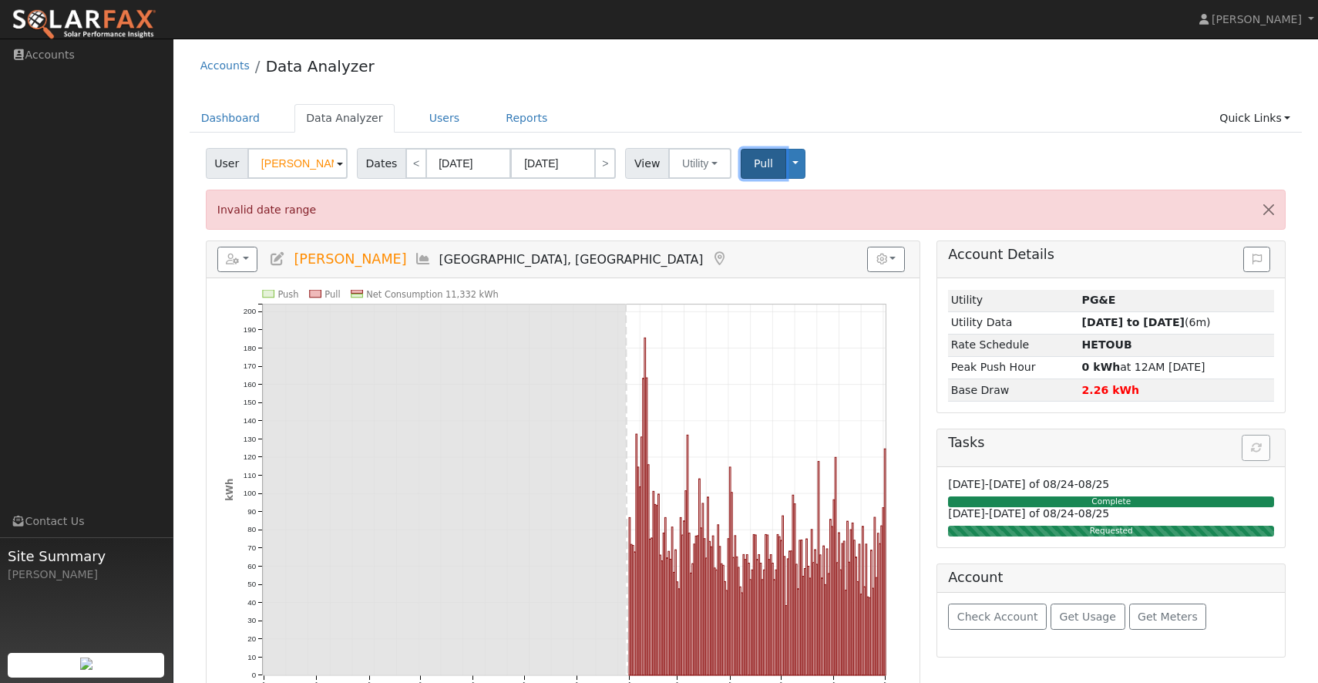
click at [750, 157] on button "Pull" at bounding box center [763, 164] width 45 height 30
click at [1258, 456] on div "Tasks" at bounding box center [1112, 448] width 348 height 38
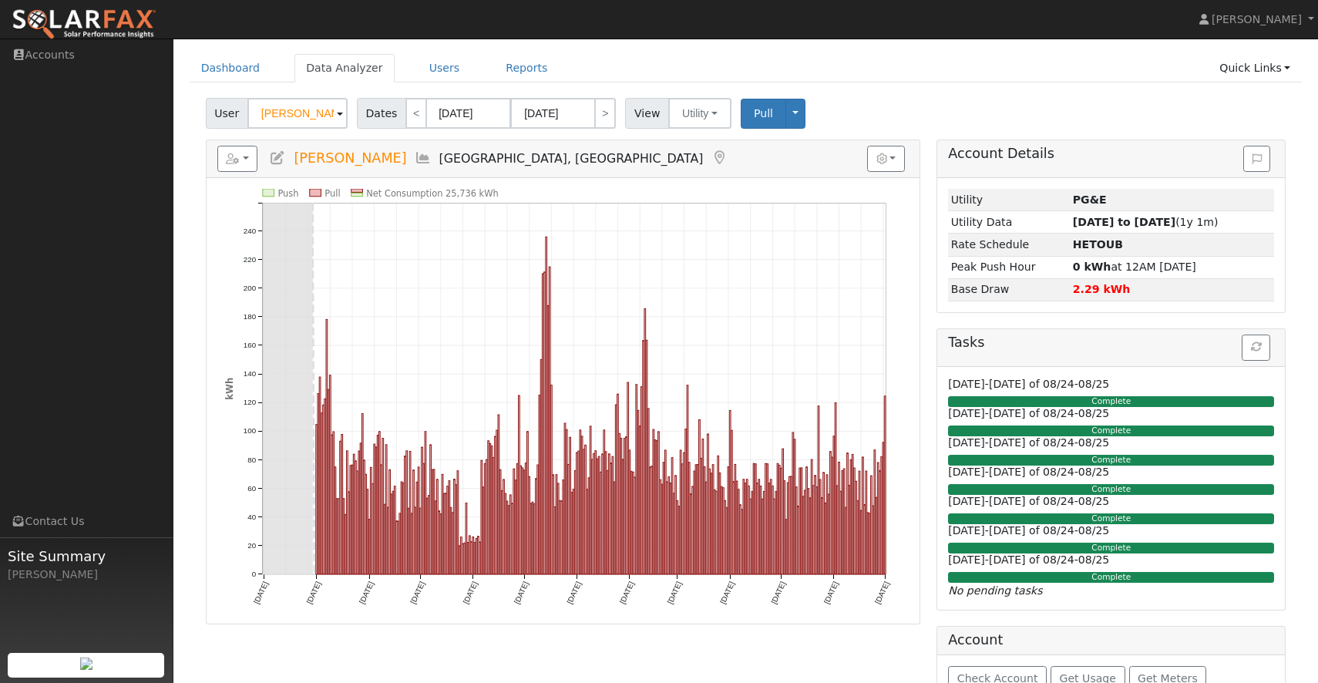
scroll to position [96, 0]
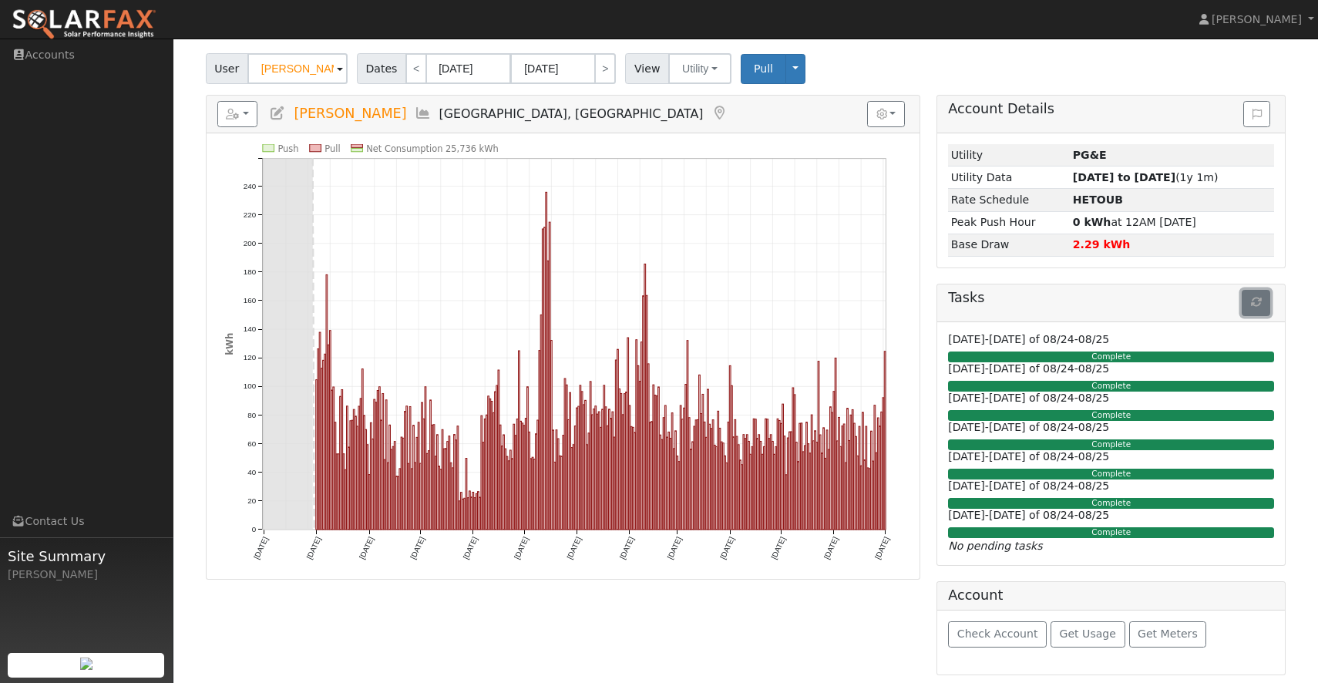
click at [1252, 303] on icon "button" at bounding box center [1256, 302] width 11 height 11
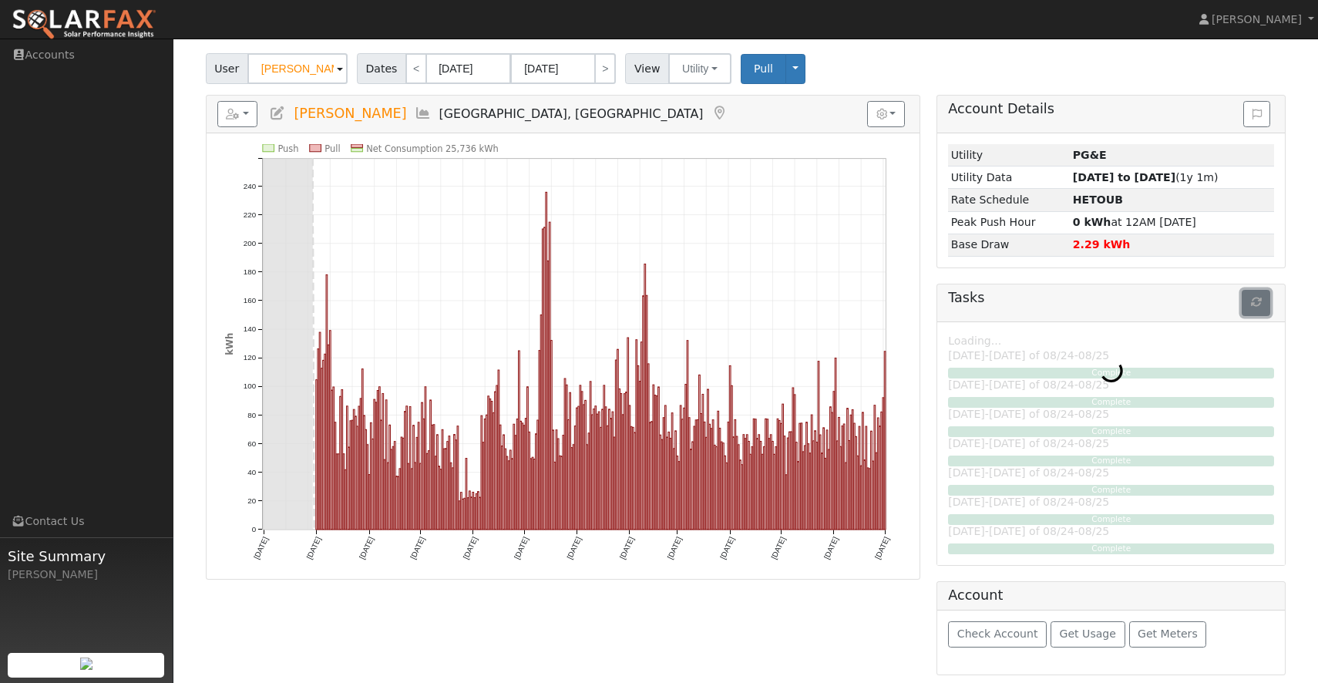
scroll to position [0, 0]
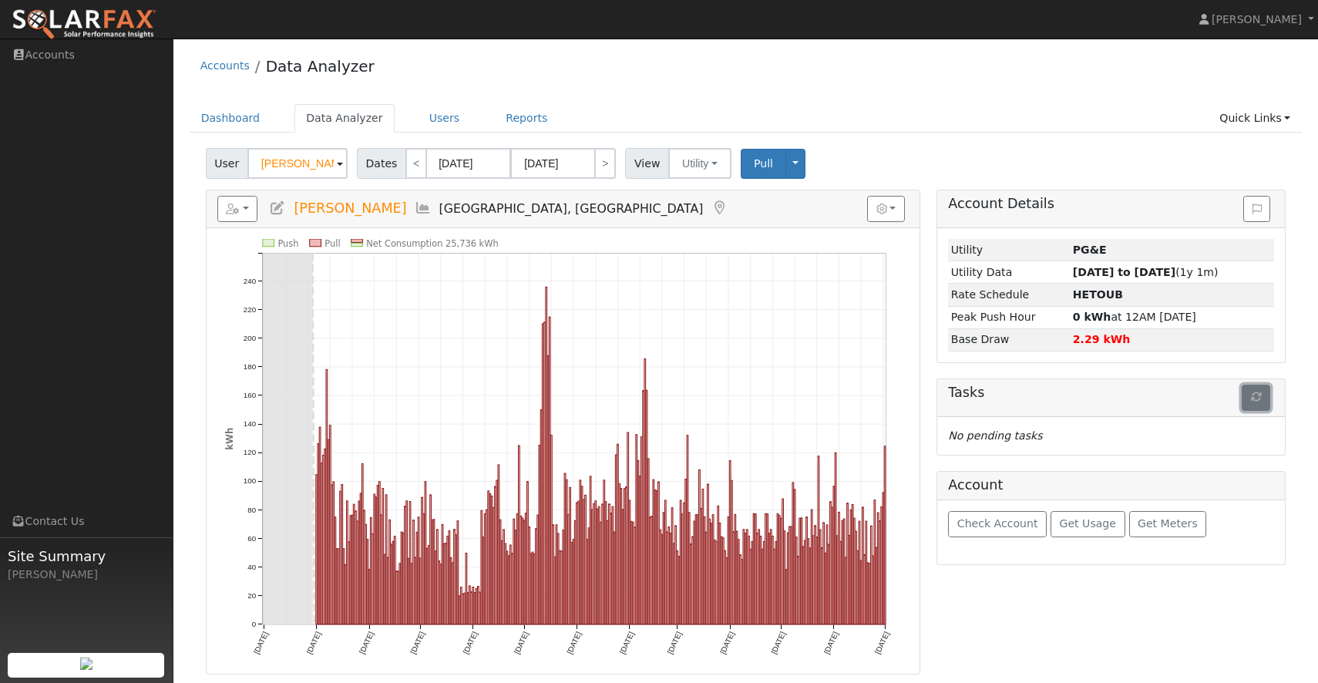
click at [1258, 400] on icon "button" at bounding box center [1256, 397] width 11 height 11
click at [429, 122] on link "Users" at bounding box center [445, 118] width 54 height 29
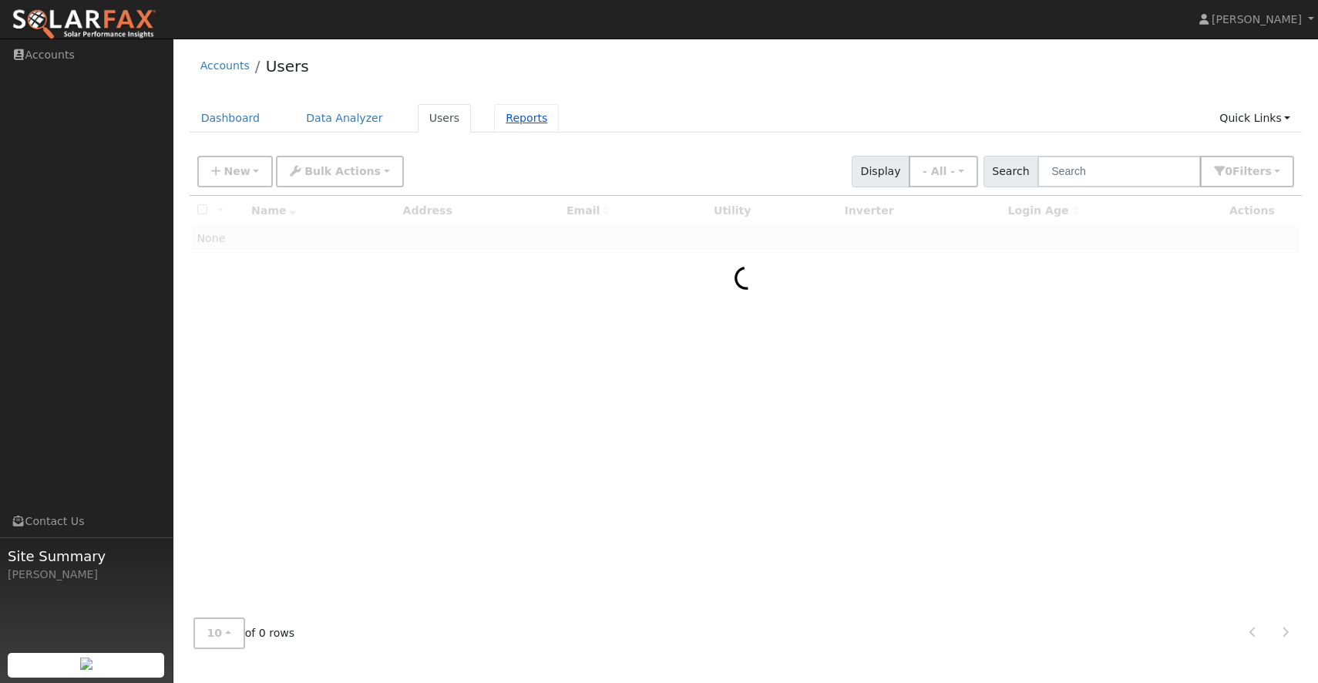
click at [501, 116] on link "Reports" at bounding box center [526, 118] width 65 height 29
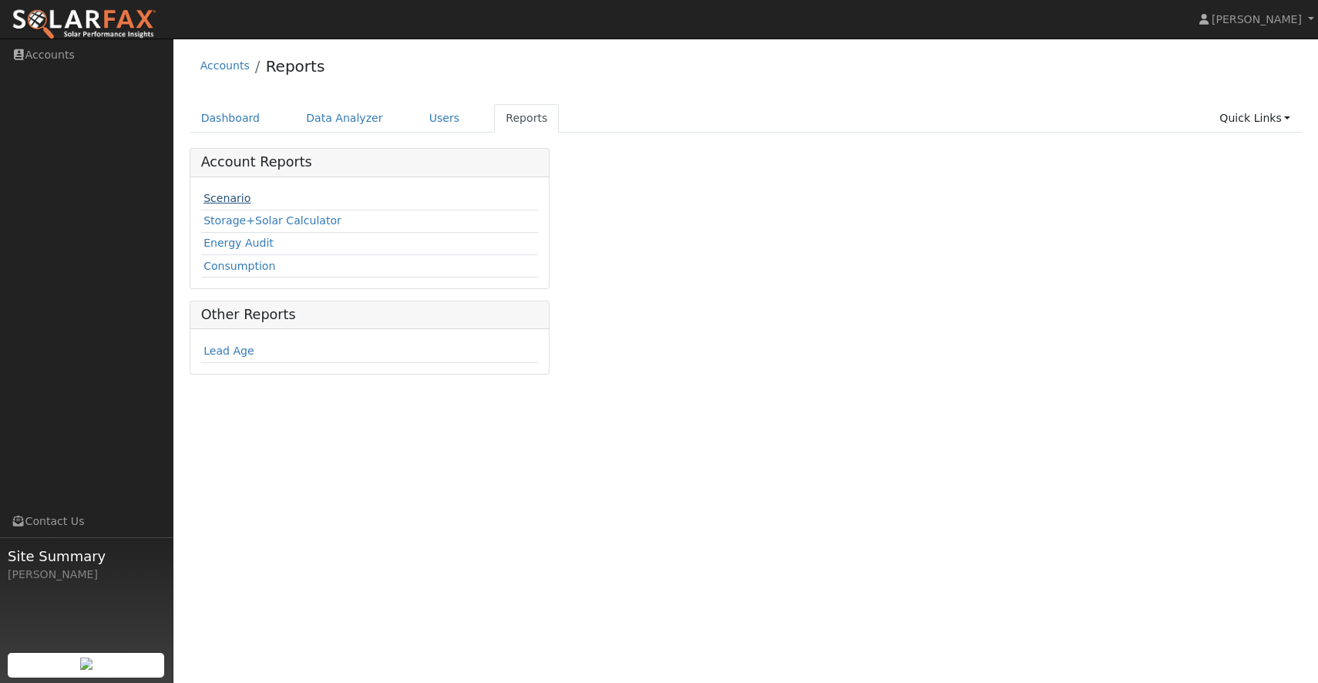
click at [213, 194] on link "Scenario" at bounding box center [227, 198] width 47 height 12
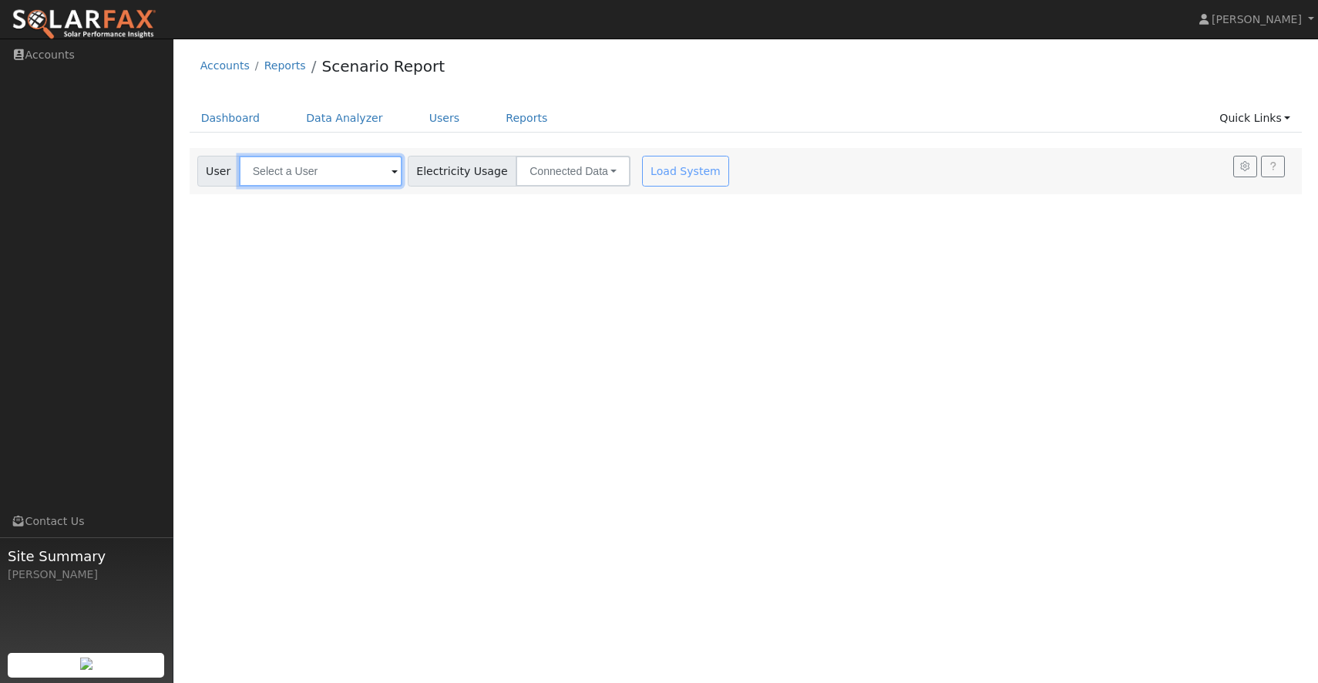
click at [332, 180] on input "text" at bounding box center [320, 171] width 163 height 31
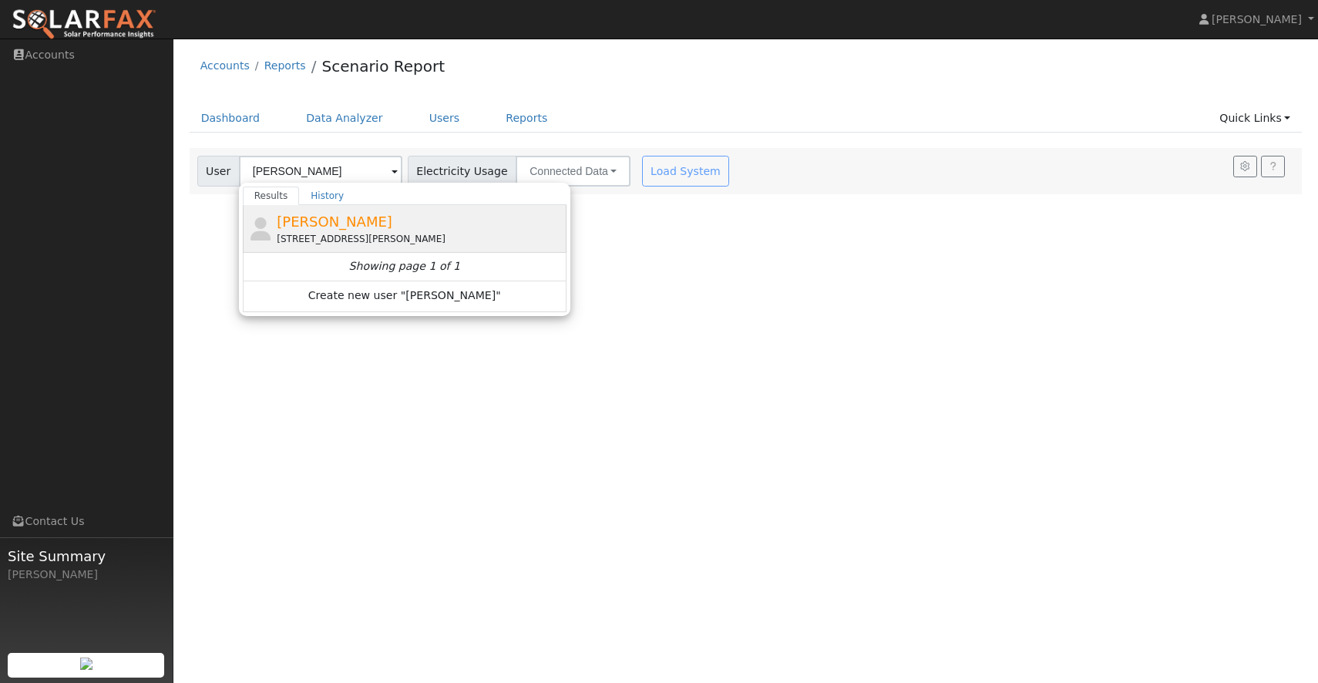
click at [317, 234] on div "[STREET_ADDRESS][PERSON_NAME]" at bounding box center [420, 239] width 286 height 14
type input "[PERSON_NAME]"
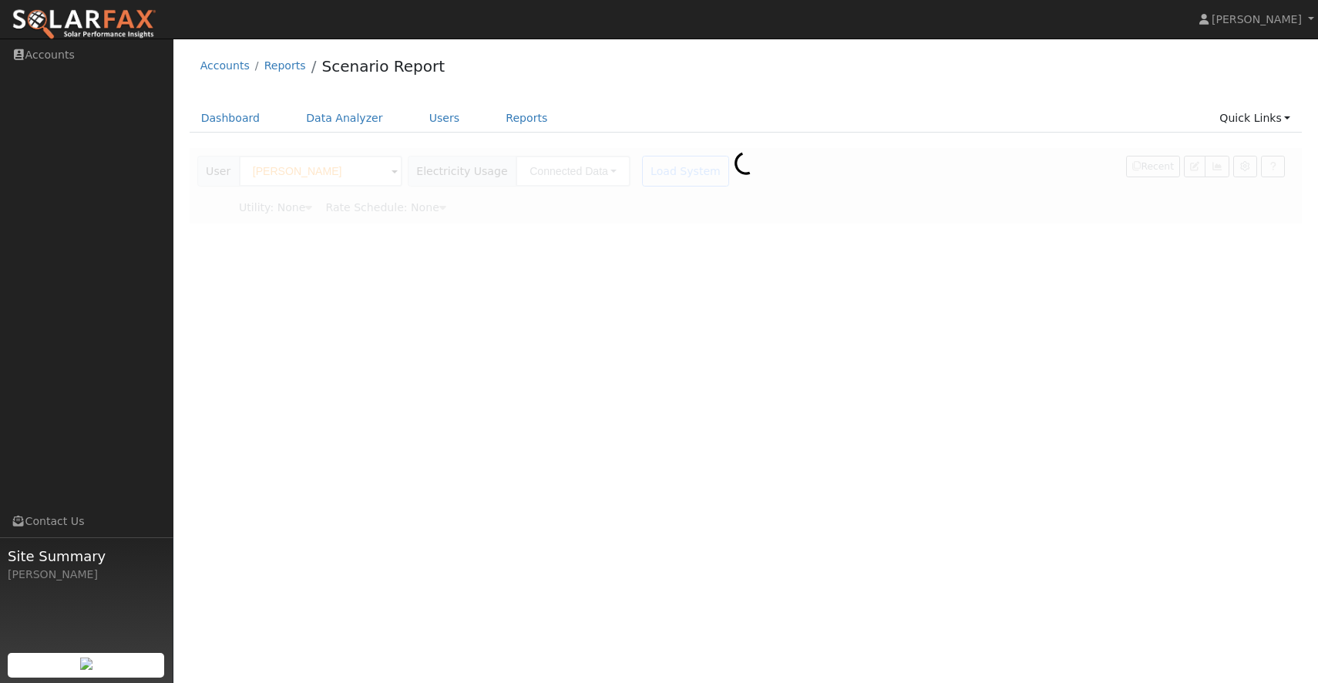
type input "Pacific Gas & Electric"
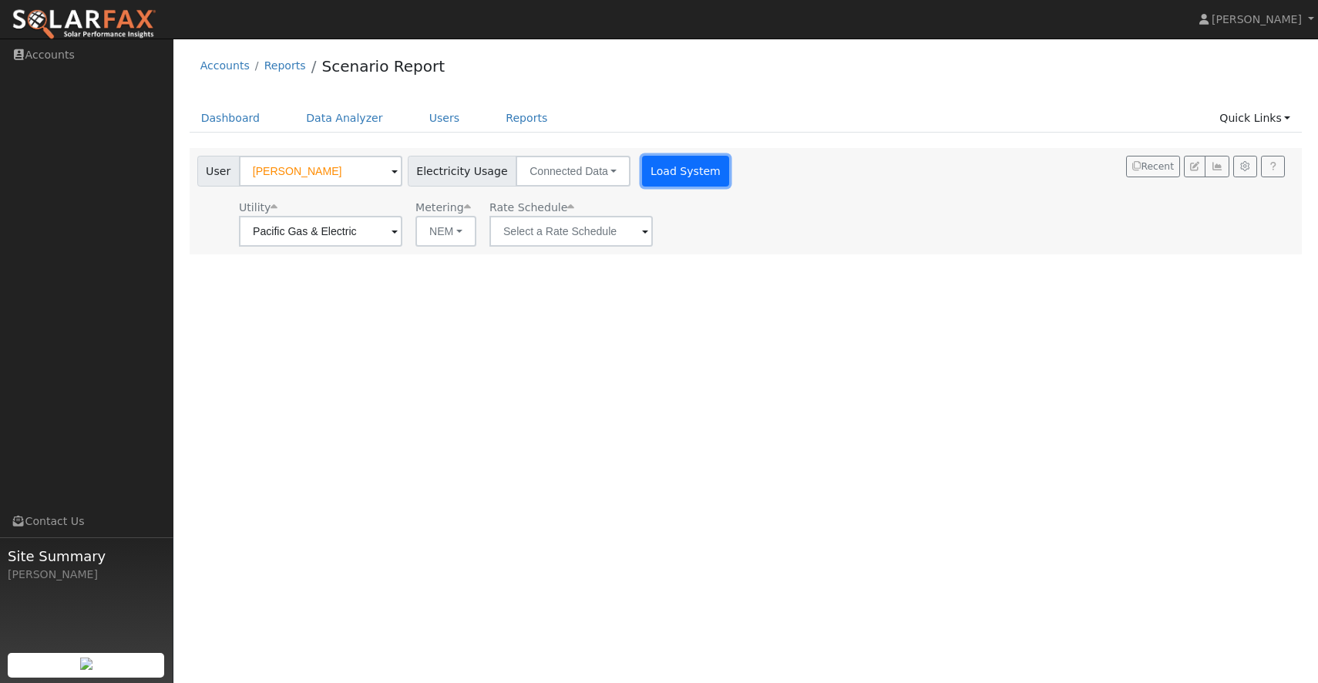
click at [665, 179] on button "Load System" at bounding box center [686, 171] width 88 height 31
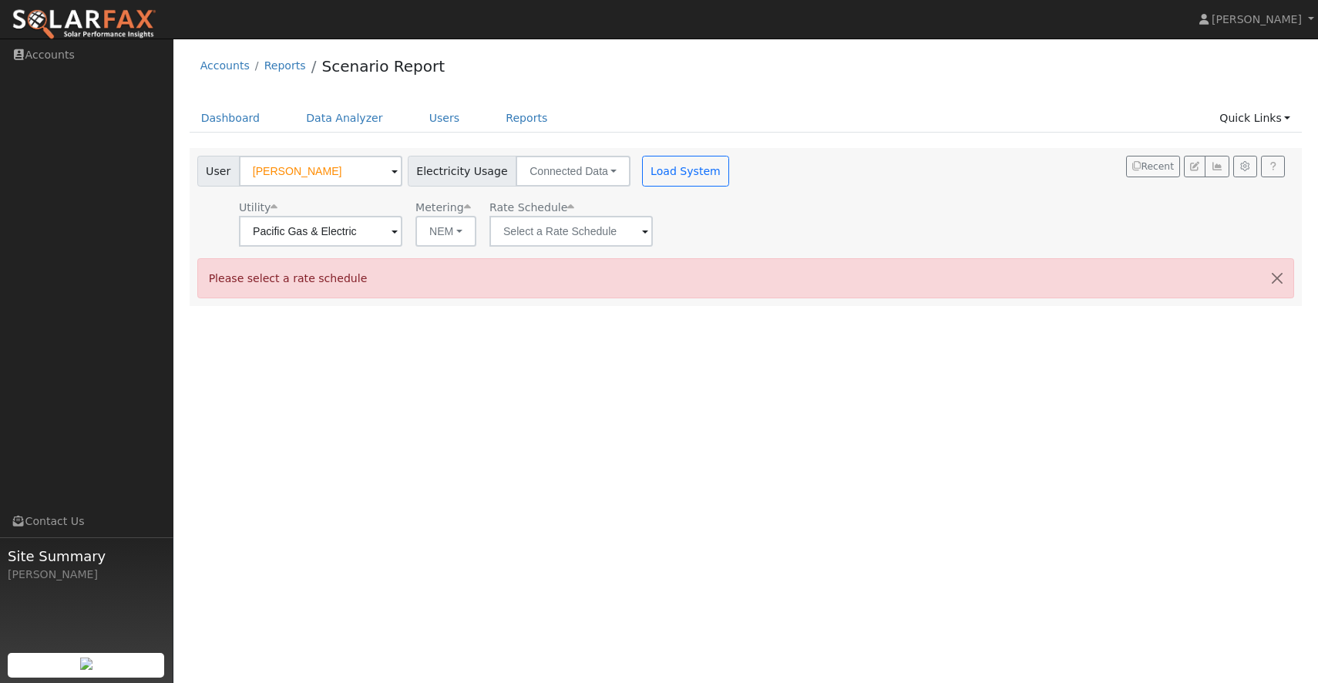
click at [554, 252] on div "User [PERSON_NAME] Account Default Account Default Account [STREET_ADDRESS][PER…" at bounding box center [746, 226] width 1113 height 157
click at [402, 241] on input "text" at bounding box center [320, 231] width 163 height 31
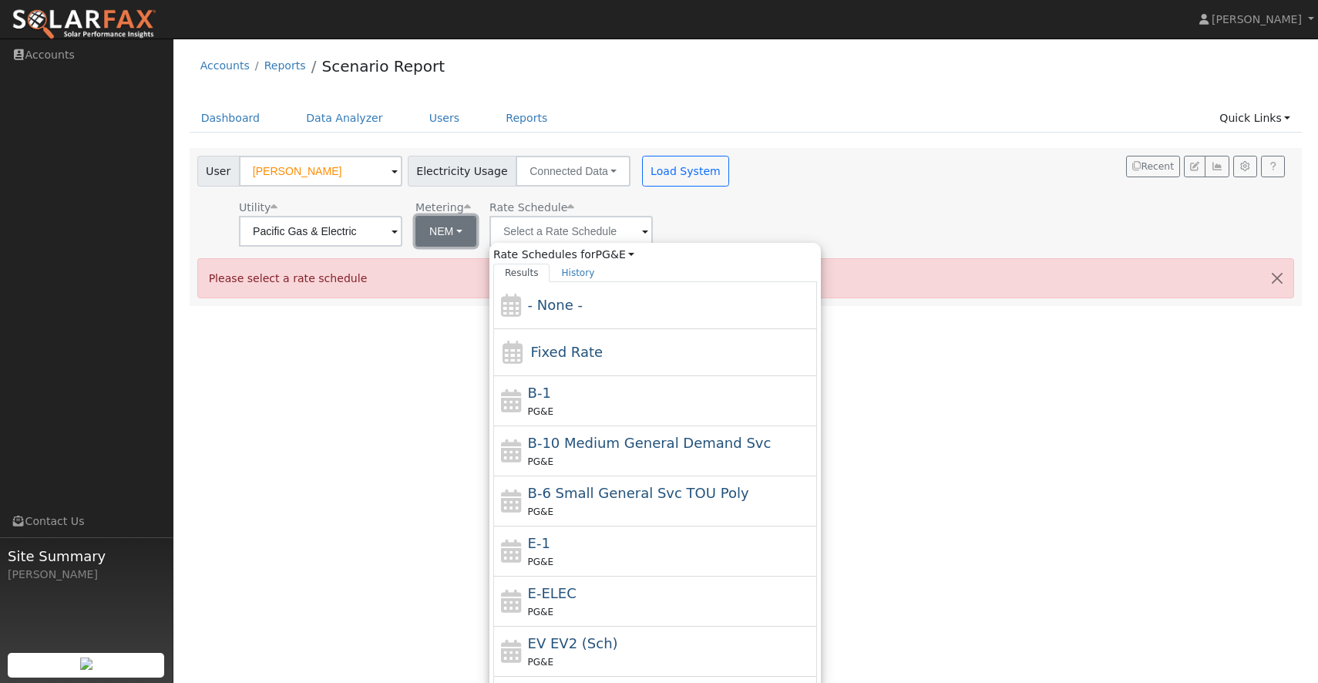
click at [446, 234] on button "NEM" at bounding box center [446, 231] width 61 height 31
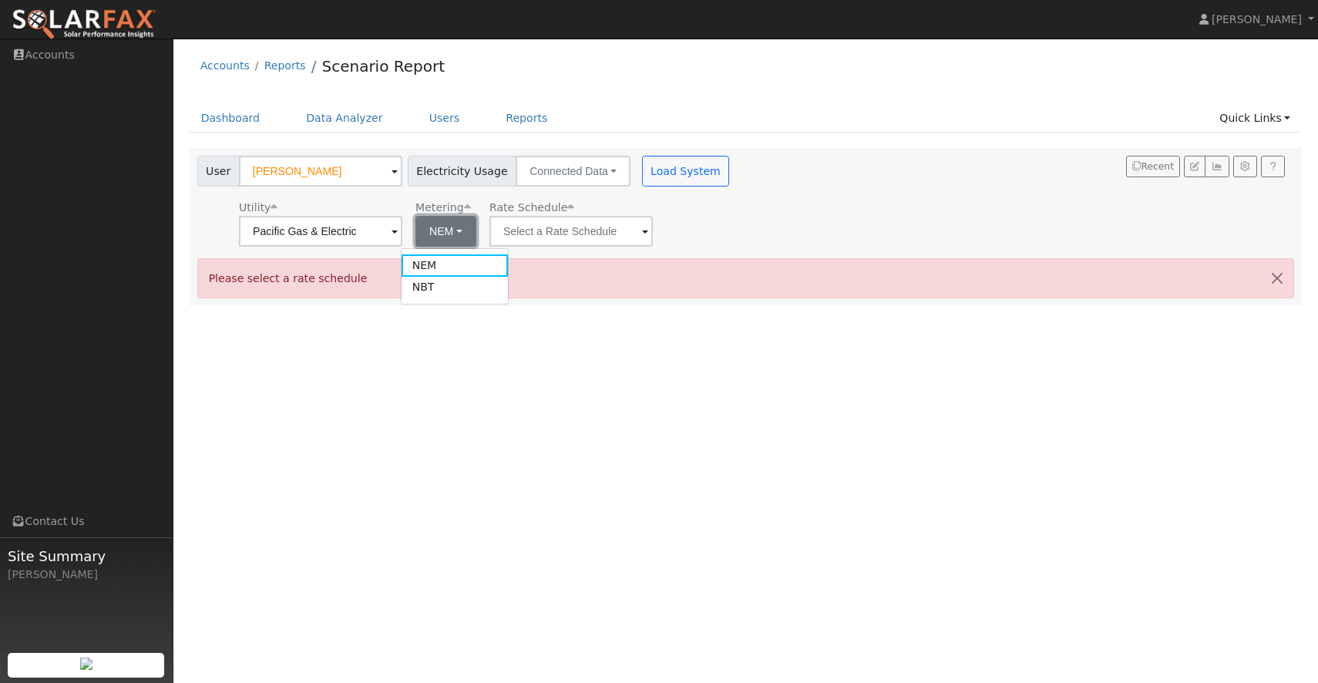
click at [446, 234] on button "NEM" at bounding box center [446, 231] width 61 height 31
click at [402, 227] on input "text" at bounding box center [320, 231] width 163 height 31
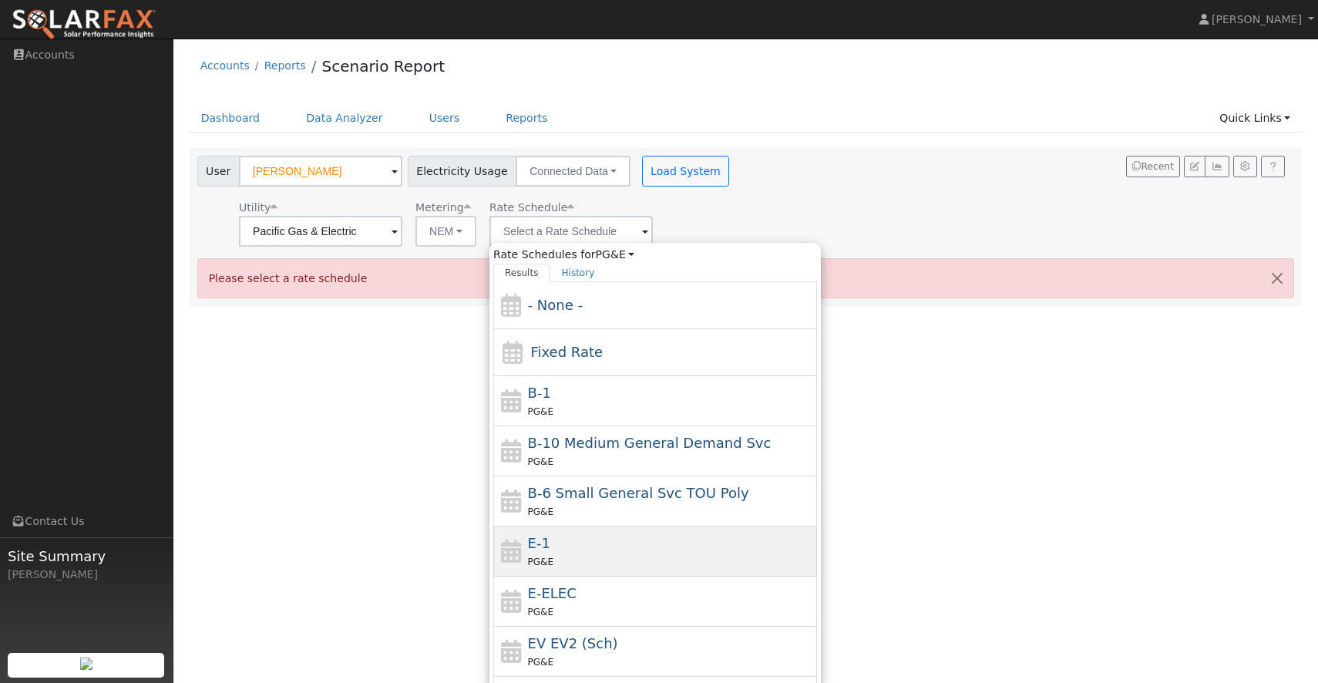
click at [588, 567] on div "PG&E" at bounding box center [671, 562] width 286 height 16
type input "E-1"
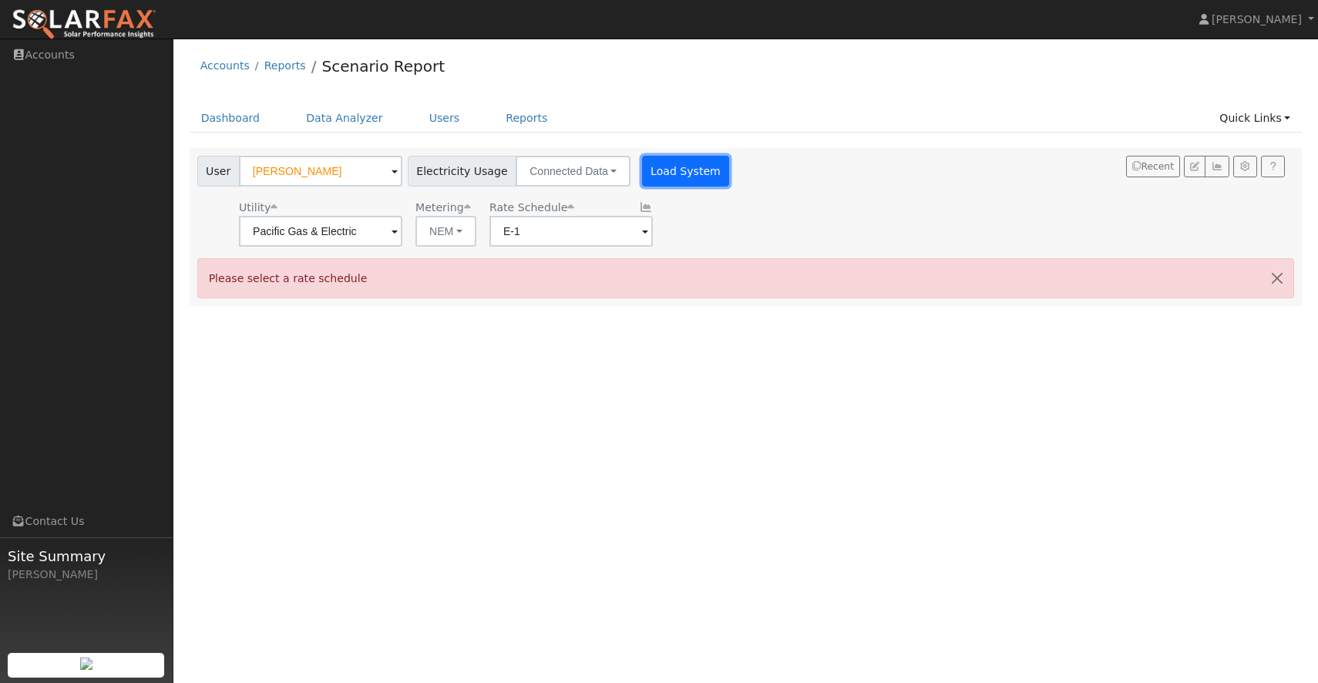
click at [680, 181] on button "Load System" at bounding box center [686, 171] width 88 height 31
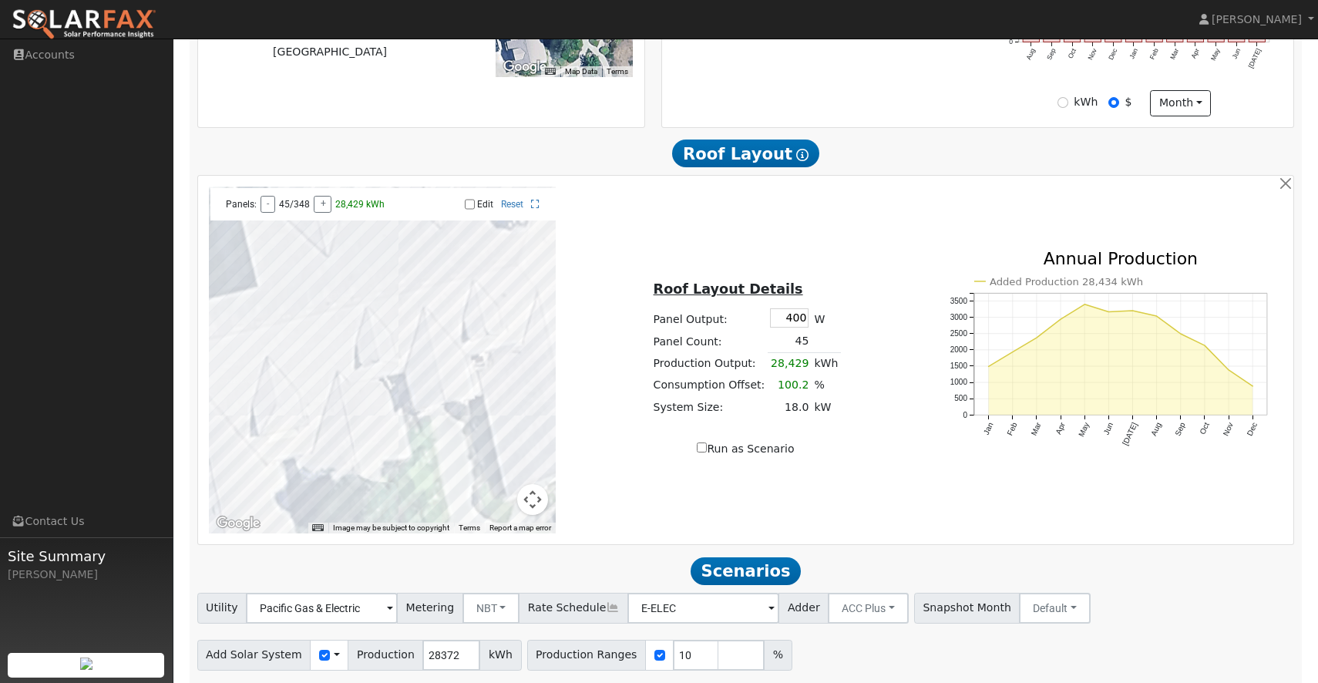
scroll to position [519, 0]
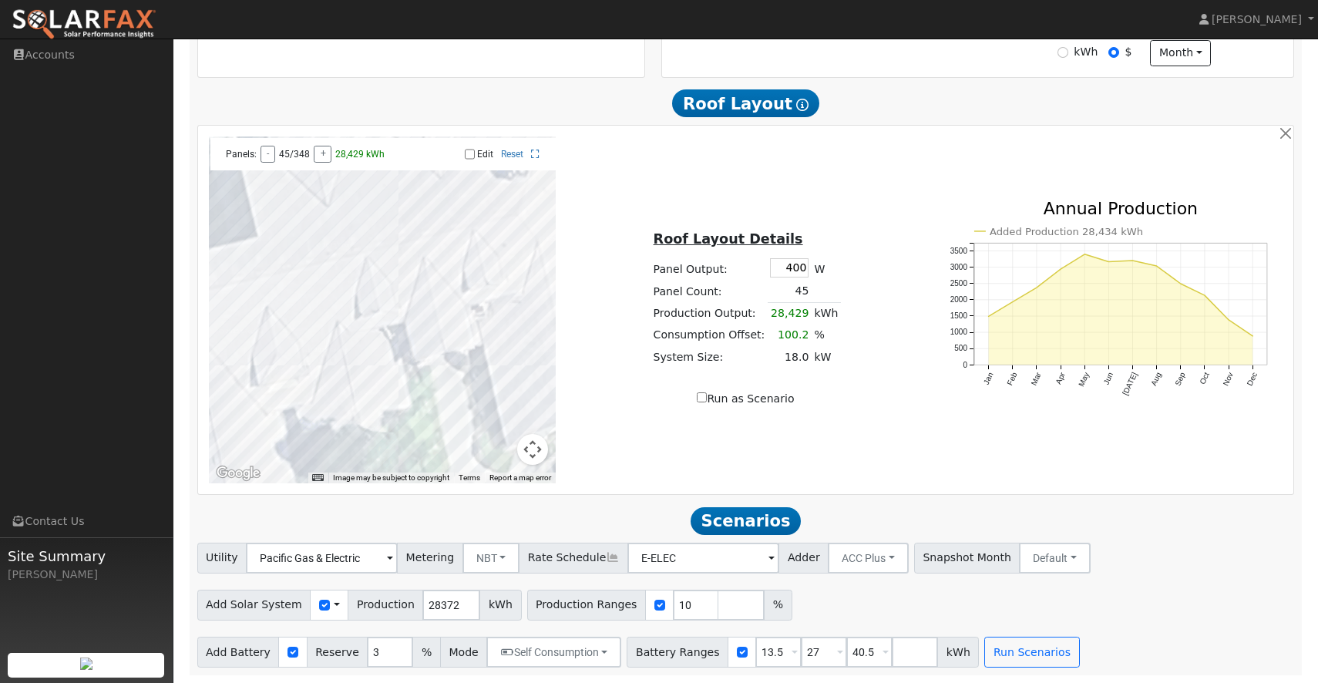
drag, startPoint x: 793, startPoint y: 274, endPoint x: 826, endPoint y: 274, distance: 33.2
click at [826, 274] on tr "Panel Output: 400 W" at bounding box center [746, 267] width 190 height 25
type input "440"
click at [822, 448] on div "← Move left → Move right ↑ Move up ↓ Move down + Zoom in - Zoom out Home Jump l…" at bounding box center [745, 309] width 1091 height 347
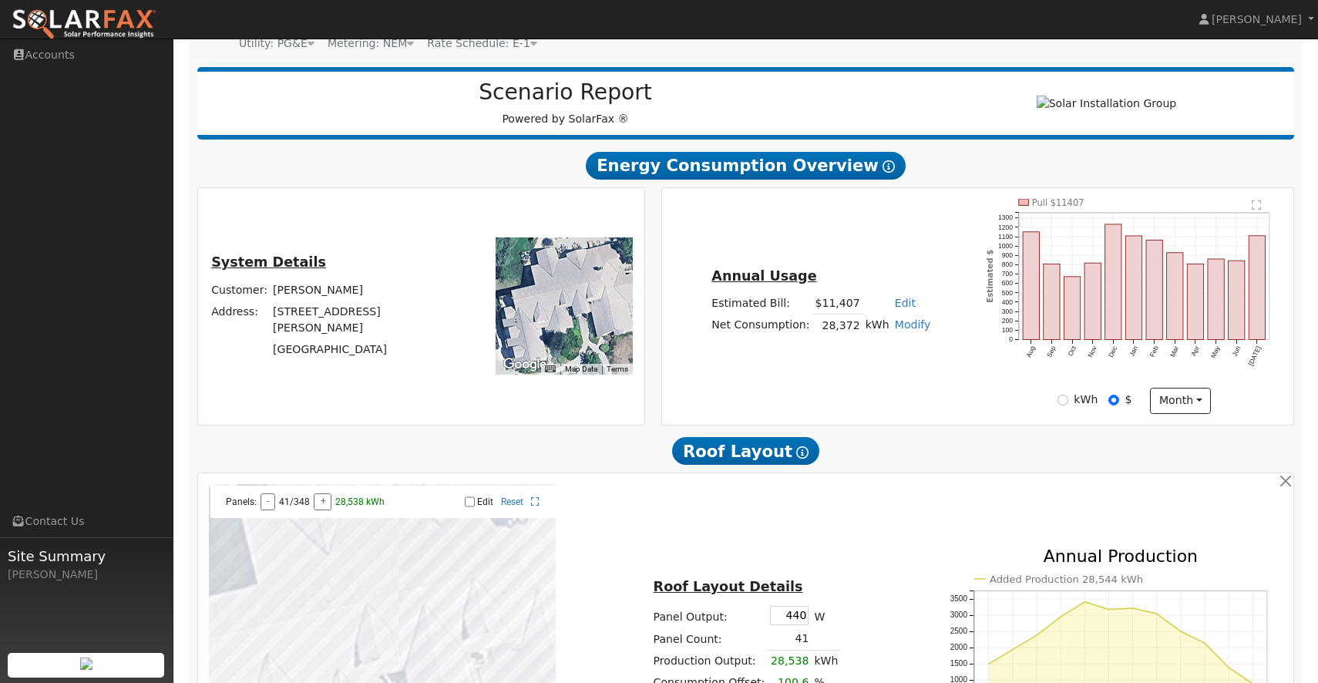
scroll to position [150, 0]
